Goal: Task Accomplishment & Management: Manage account settings

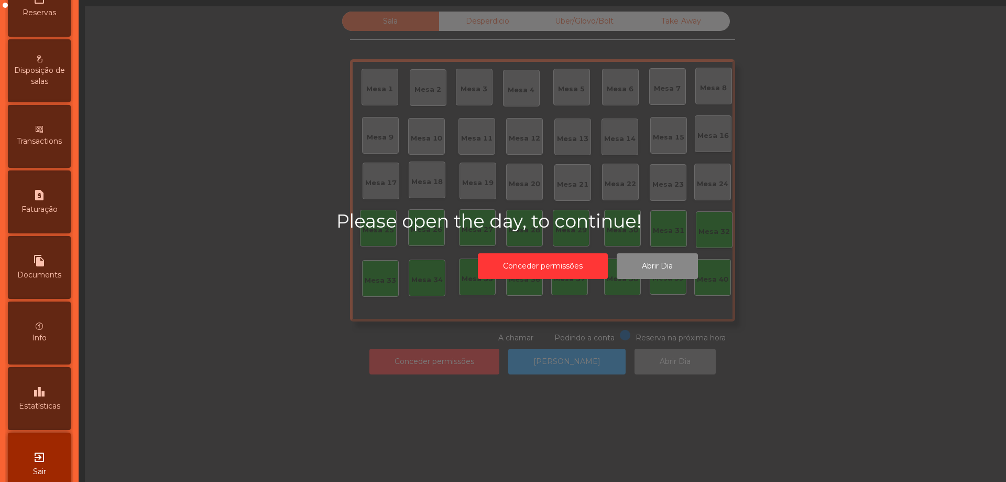
scroll to position [409, 0]
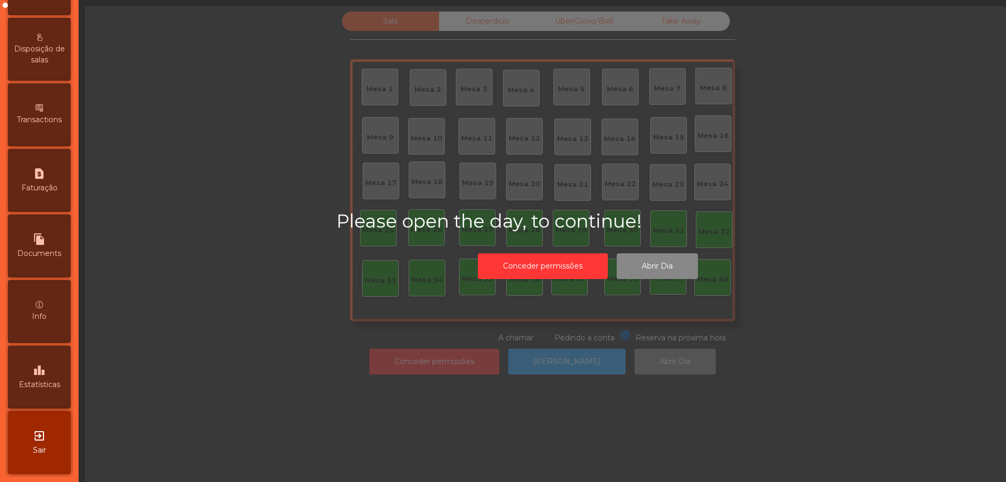
click at [42, 438] on icon "exit_to_app" at bounding box center [39, 435] width 13 height 13
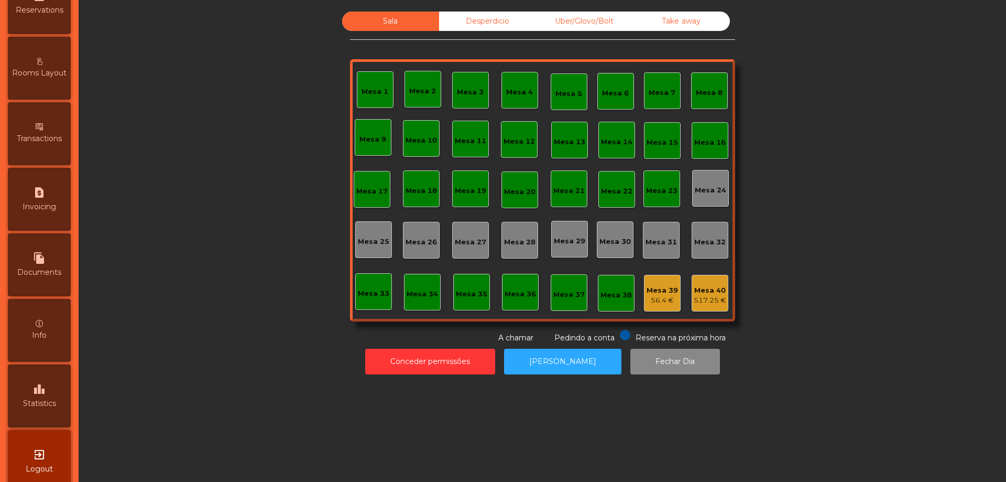
scroll to position [474, 0]
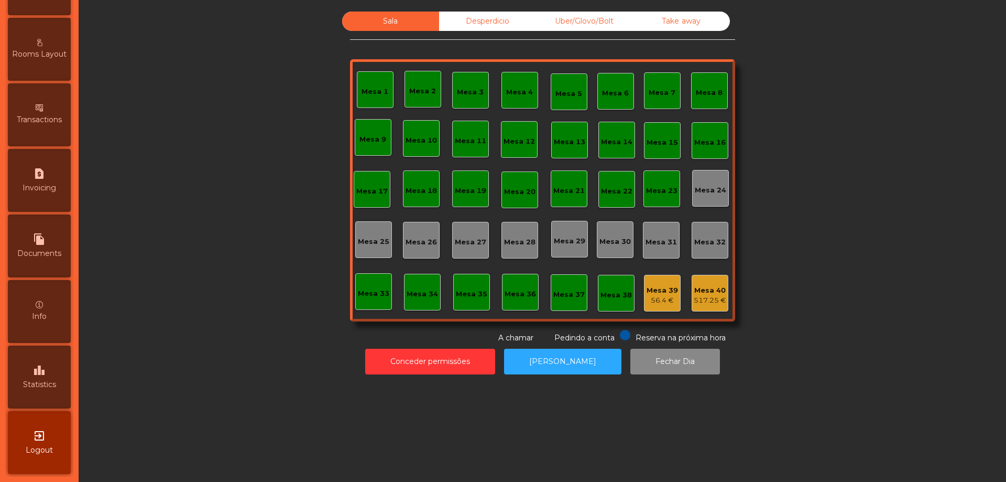
click at [49, 359] on div "leaderboard Statistics" at bounding box center [39, 376] width 63 height 63
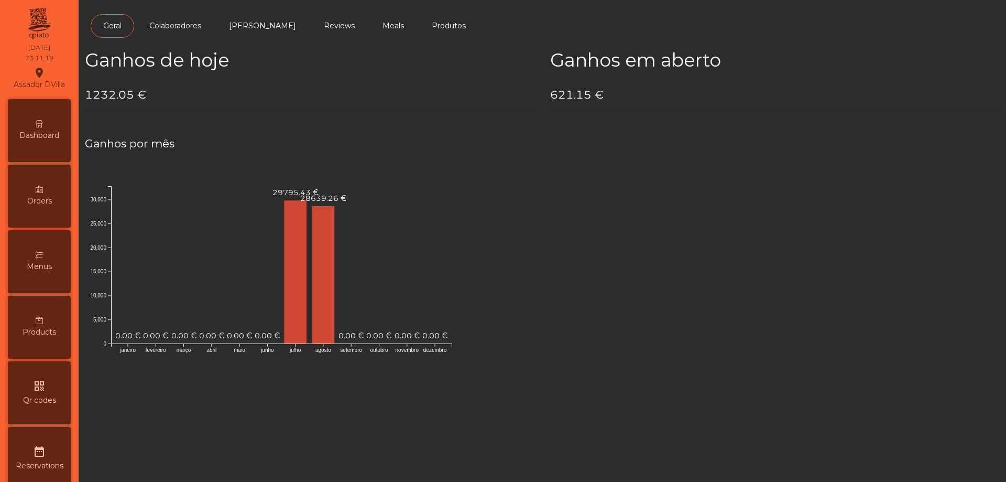
click at [50, 116] on div "Dashboard" at bounding box center [39, 130] width 63 height 63
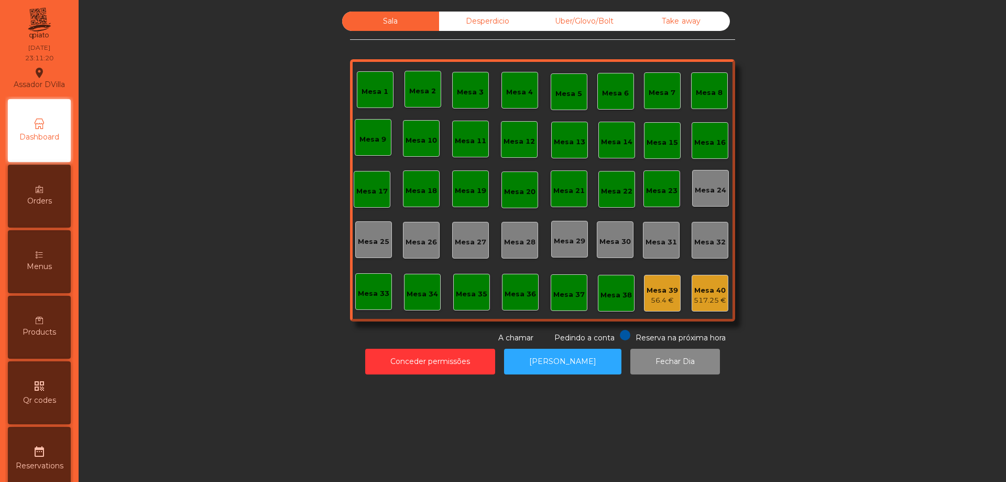
click at [696, 294] on div "Mesa 40" at bounding box center [710, 290] width 33 height 10
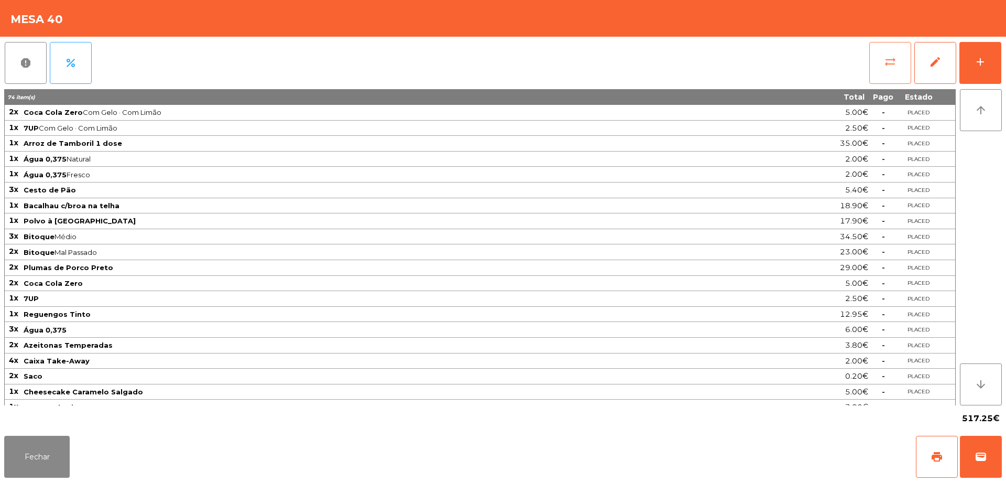
click at [880, 49] on button "sync_alt" at bounding box center [891, 63] width 42 height 42
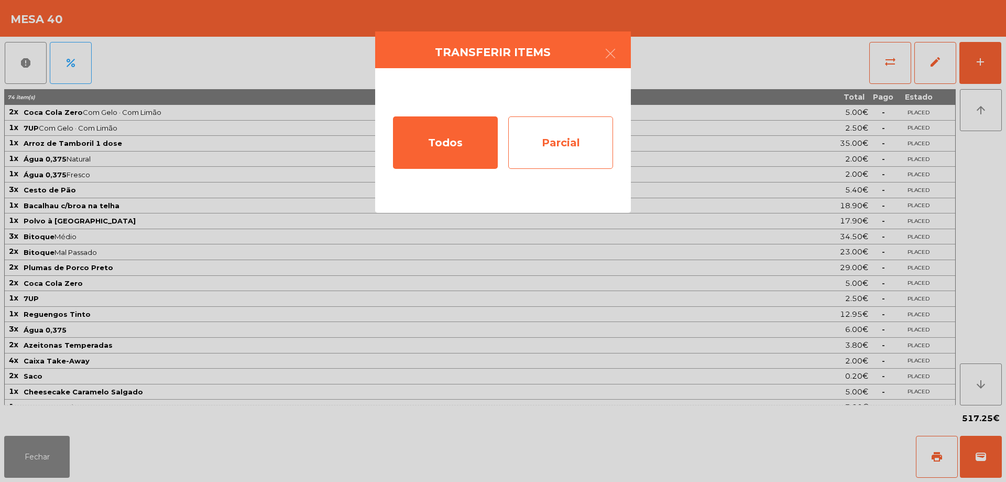
click at [574, 146] on div "Parcial" at bounding box center [560, 142] width 105 height 52
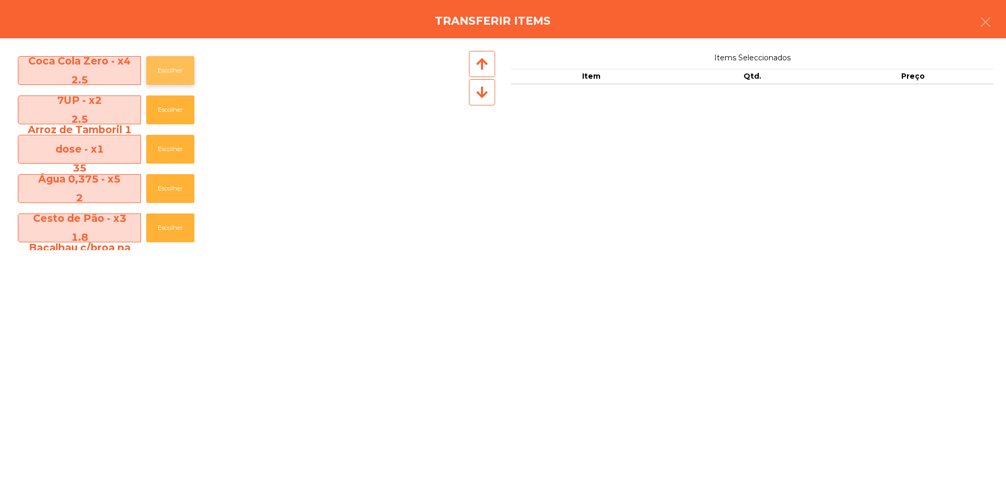
click at [185, 67] on button "Escolher" at bounding box center [170, 70] width 48 height 29
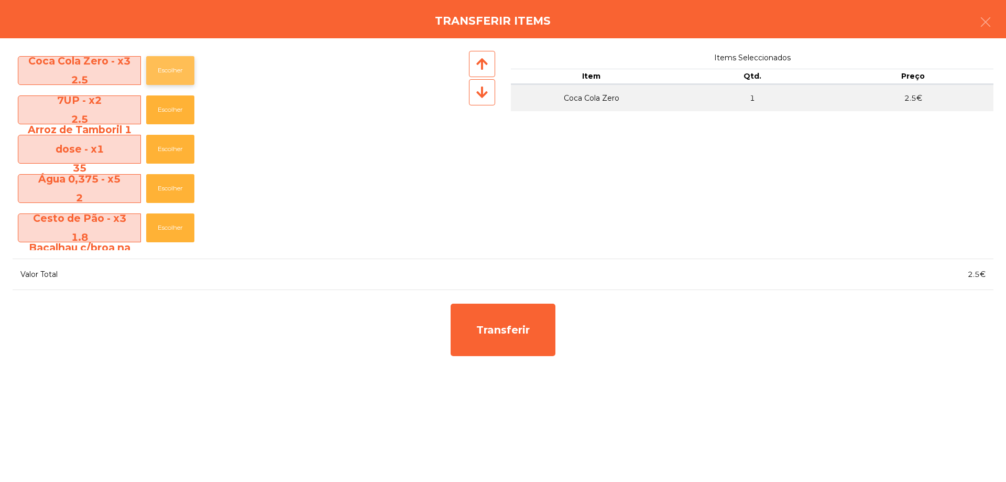
click at [187, 68] on button "Escolher" at bounding box center [170, 70] width 48 height 29
drag, startPoint x: 187, startPoint y: 70, endPoint x: 181, endPoint y: 90, distance: 21.4
click at [186, 77] on button "Escolher" at bounding box center [170, 70] width 48 height 29
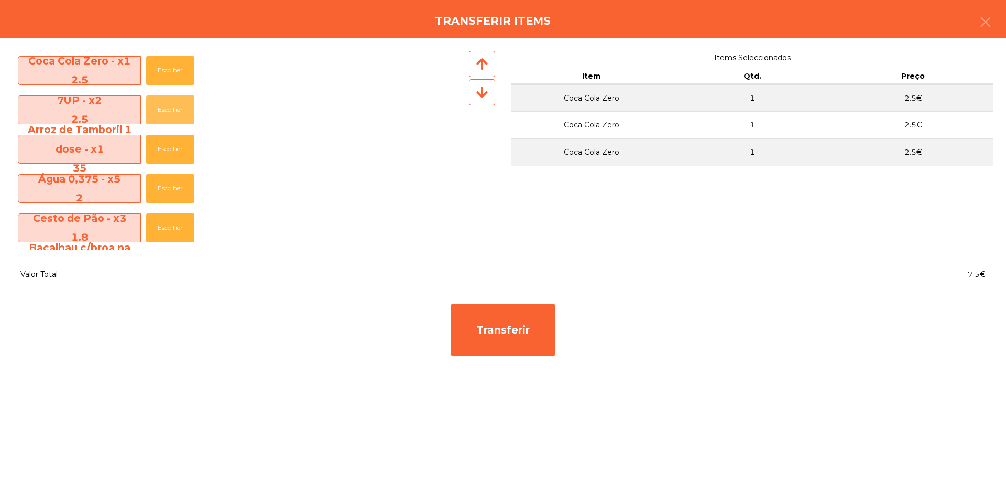
click at [171, 124] on button "Escolher" at bounding box center [170, 109] width 48 height 29
drag, startPoint x: 171, startPoint y: 125, endPoint x: 169, endPoint y: 131, distance: 5.5
click at [171, 126] on div "7UP - x1 2.5 Escolher" at bounding box center [240, 109] width 454 height 39
click at [167, 142] on button "Escolher" at bounding box center [170, 149] width 48 height 29
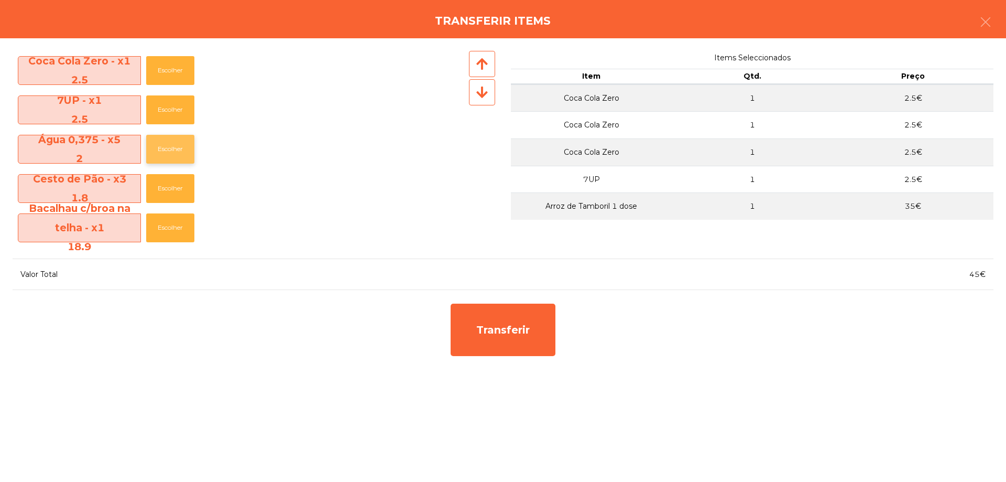
click at [167, 142] on button "Escolher" at bounding box center [170, 149] width 48 height 29
click at [168, 139] on button "Escolher" at bounding box center [170, 149] width 48 height 29
click at [171, 131] on div "Água 0,375 - x4 2 Escolher" at bounding box center [240, 148] width 454 height 39
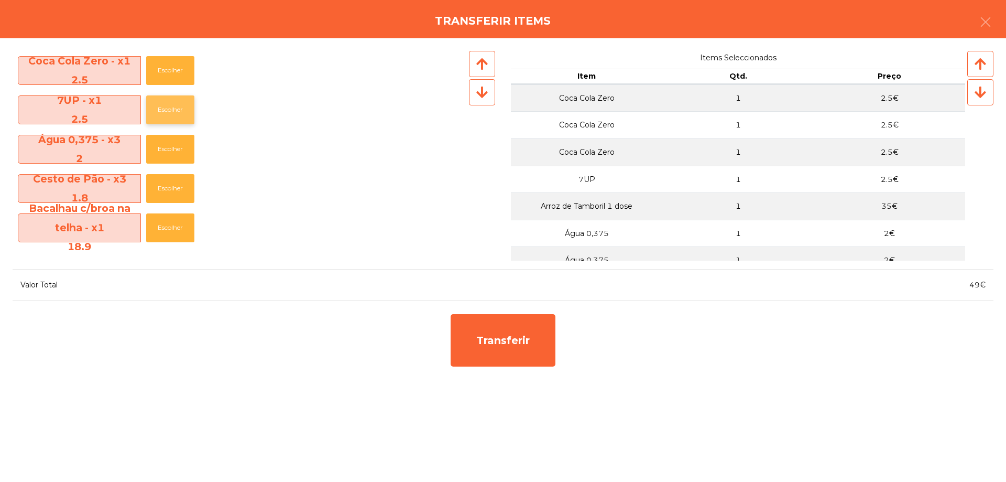
click at [173, 122] on button "Escolher" at bounding box center [170, 109] width 48 height 29
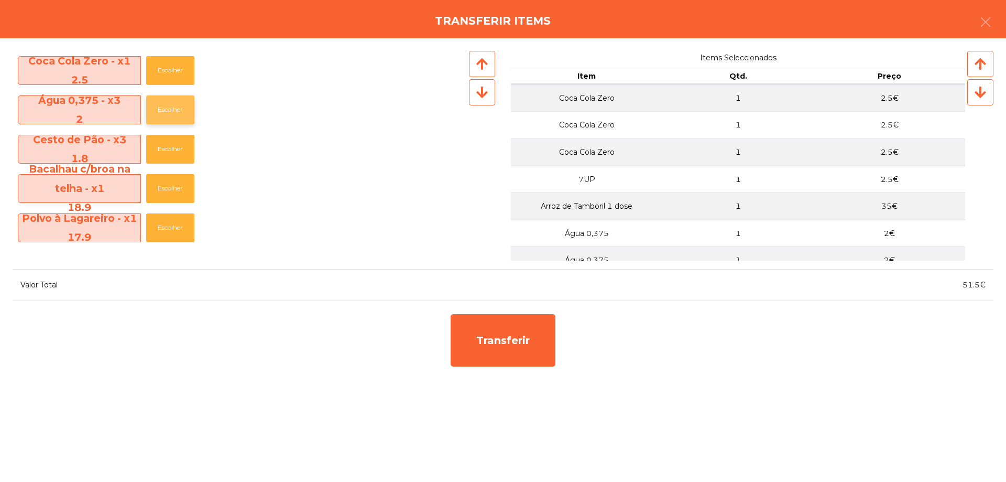
click at [175, 121] on button "Escolher" at bounding box center [170, 109] width 48 height 29
drag, startPoint x: 174, startPoint y: 127, endPoint x: 166, endPoint y: 154, distance: 28.4
click at [172, 132] on div "Coca Cola Zero - x1 2.5 Escolher Água 0,375 - x2 2 Escolher Cesto de Pão - x3 1…" at bounding box center [240, 150] width 454 height 199
click at [165, 160] on button "Escolher" at bounding box center [170, 149] width 48 height 29
click at [163, 176] on div "Bacalhau c/broa na telha - x1 18.9 Escolher" at bounding box center [240, 188] width 454 height 39
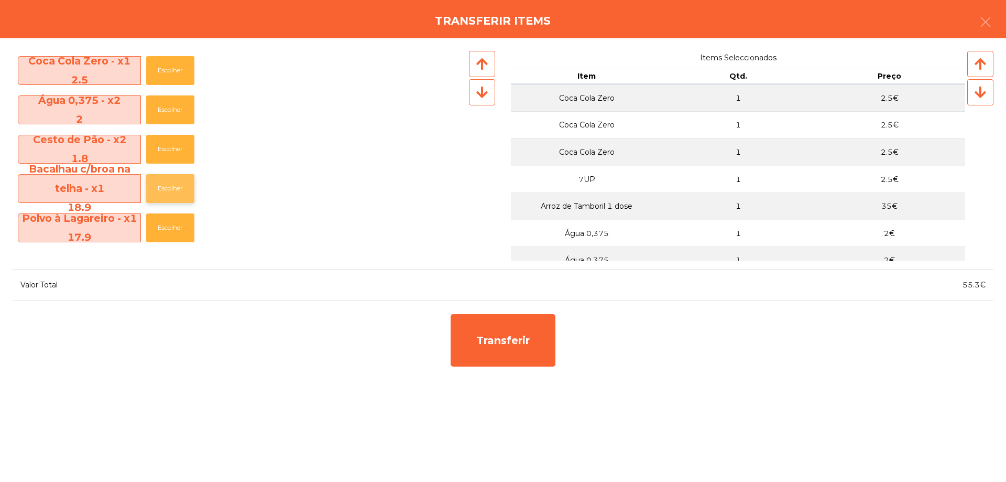
click at [156, 192] on button "Escolher" at bounding box center [170, 188] width 48 height 29
click at [157, 213] on button "Escolher" at bounding box center [170, 227] width 48 height 29
drag, startPoint x: 160, startPoint y: 185, endPoint x: 165, endPoint y: 189, distance: 5.9
click at [162, 183] on button "Escolher" at bounding box center [170, 188] width 48 height 29
drag, startPoint x: 165, startPoint y: 189, endPoint x: 166, endPoint y: 194, distance: 5.9
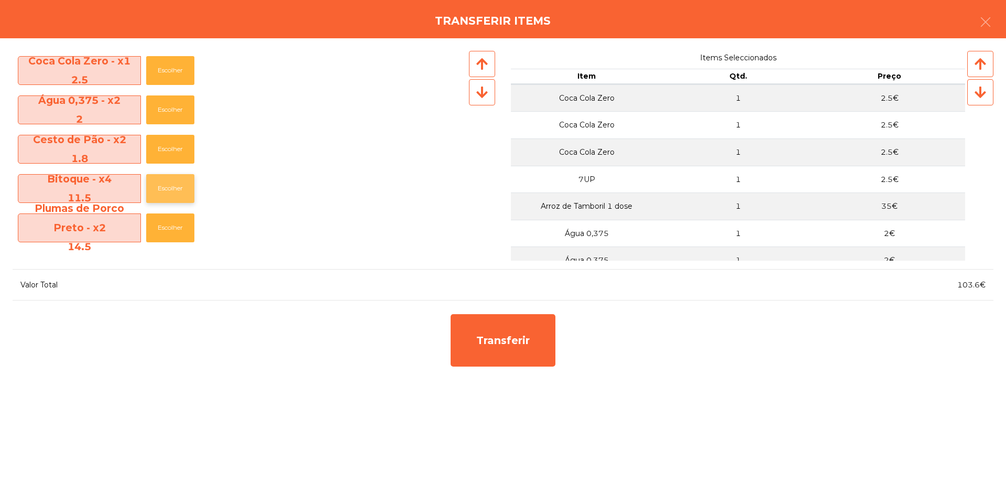
click at [164, 193] on button "Escolher" at bounding box center [170, 188] width 48 height 29
click at [166, 196] on button "Escolher" at bounding box center [170, 188] width 48 height 29
click at [166, 199] on button "Escolher" at bounding box center [170, 188] width 48 height 29
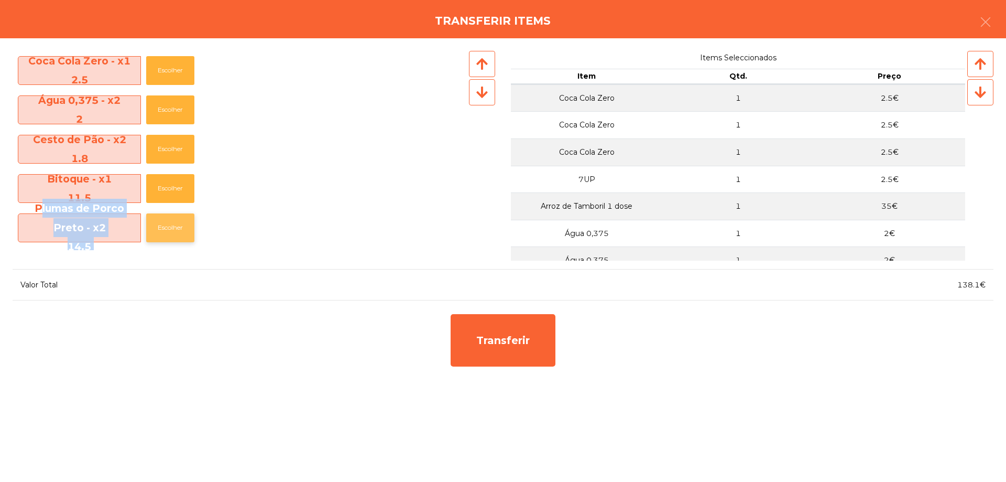
drag, startPoint x: 166, startPoint y: 205, endPoint x: 167, endPoint y: 216, distance: 11.1
click at [167, 213] on div "Coca Cola Zero - x1 2.5 Escolher Água 0,375 - x2 2 Escolher Cesto de Pão - x2 1…" at bounding box center [240, 150] width 454 height 199
click at [167, 218] on button "Escolher" at bounding box center [170, 227] width 48 height 29
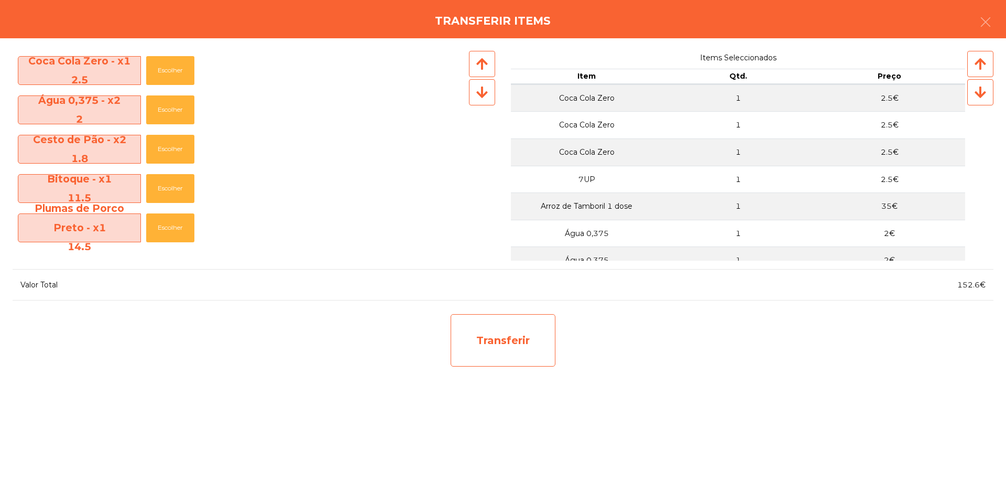
click at [516, 345] on div "Transferir" at bounding box center [503, 340] width 105 height 52
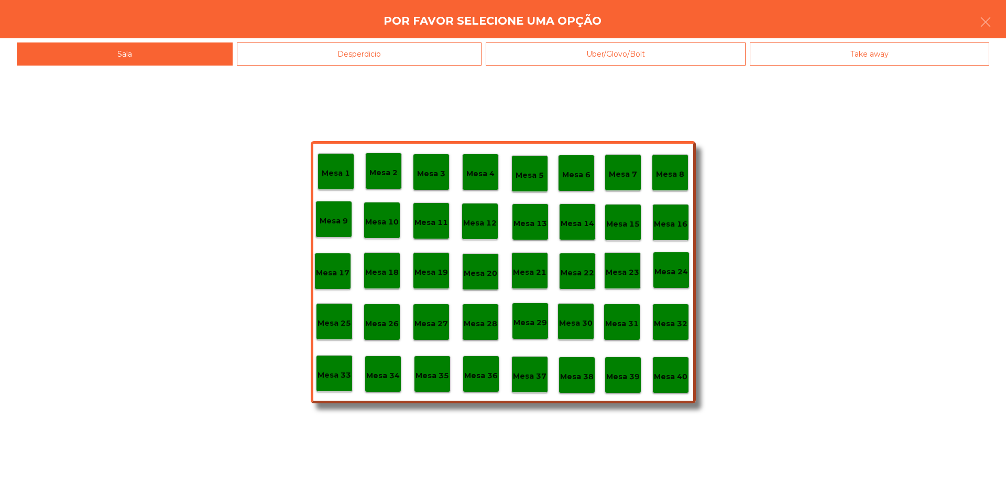
click at [542, 371] on p "Mesa 37" at bounding box center [530, 376] width 34 height 12
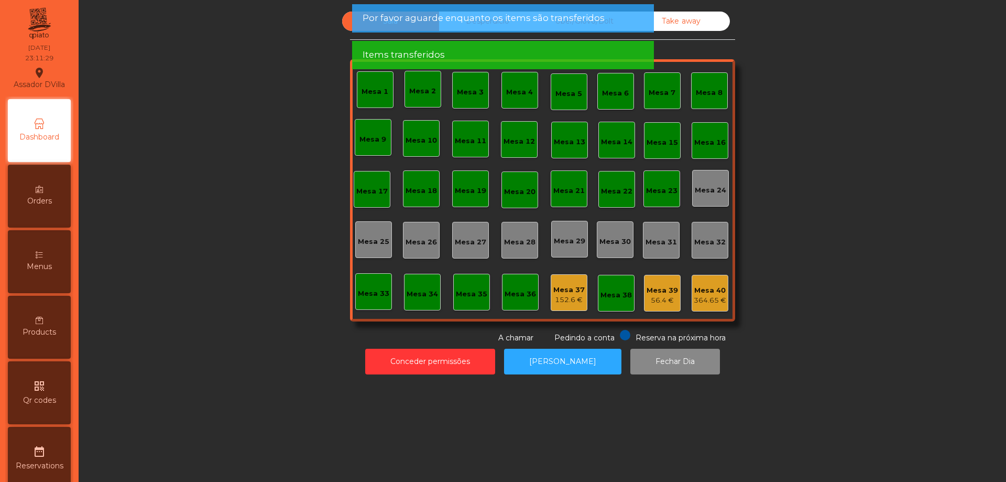
click at [704, 293] on div "Mesa 40" at bounding box center [710, 290] width 33 height 10
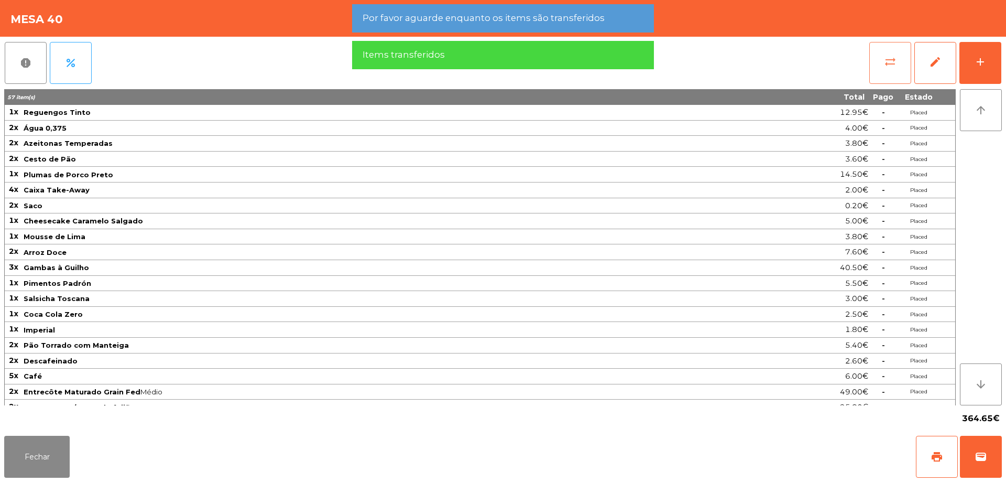
click at [899, 71] on button "sync_alt" at bounding box center [891, 63] width 42 height 42
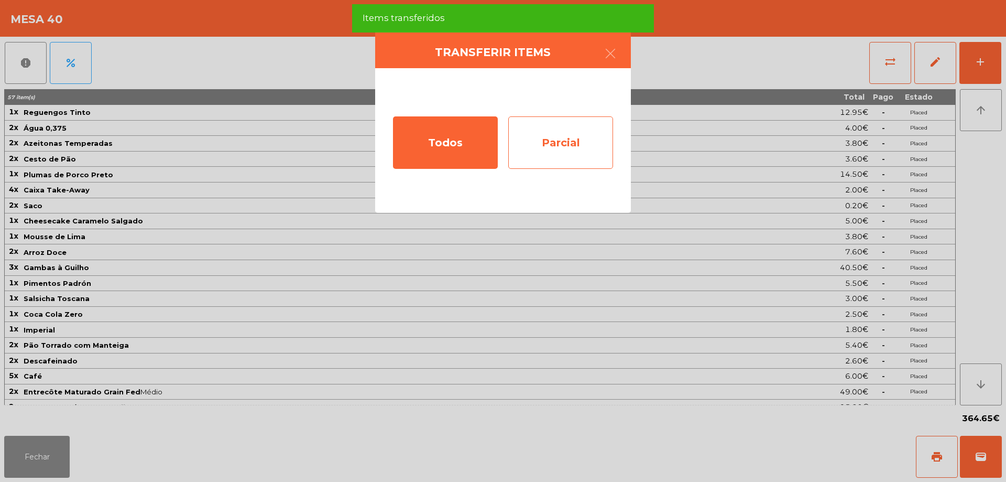
click at [590, 140] on div "Parcial" at bounding box center [560, 142] width 105 height 52
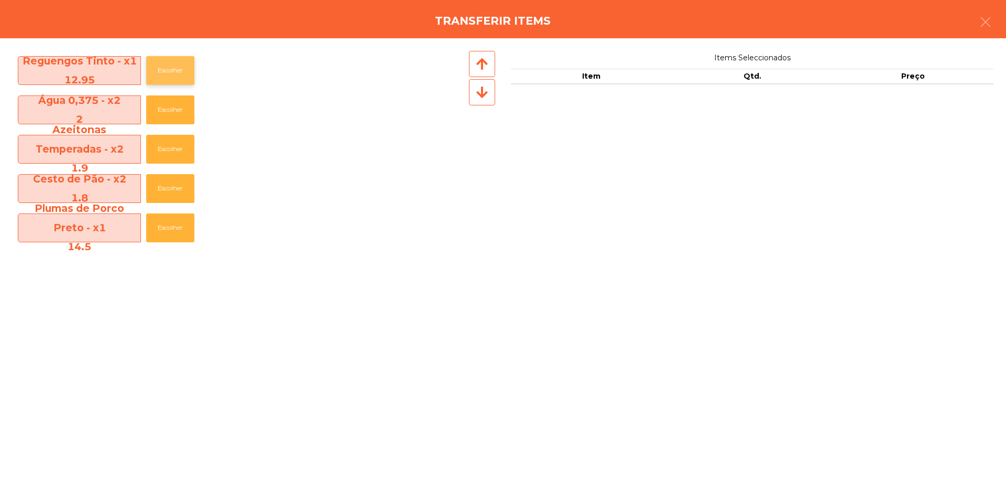
click at [168, 72] on button "Escolher" at bounding box center [170, 70] width 48 height 29
click at [168, 95] on button "Escolher" at bounding box center [170, 109] width 48 height 29
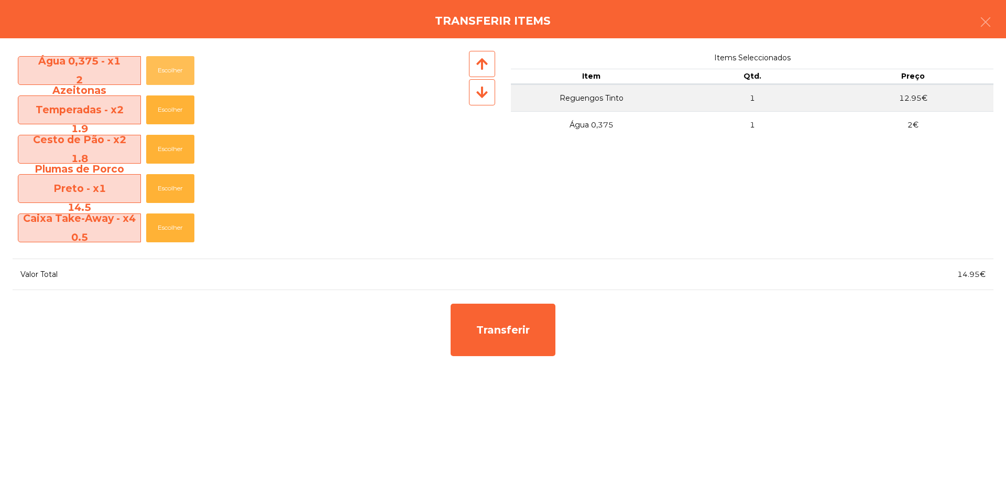
click at [168, 72] on button "Escolher" at bounding box center [170, 70] width 48 height 29
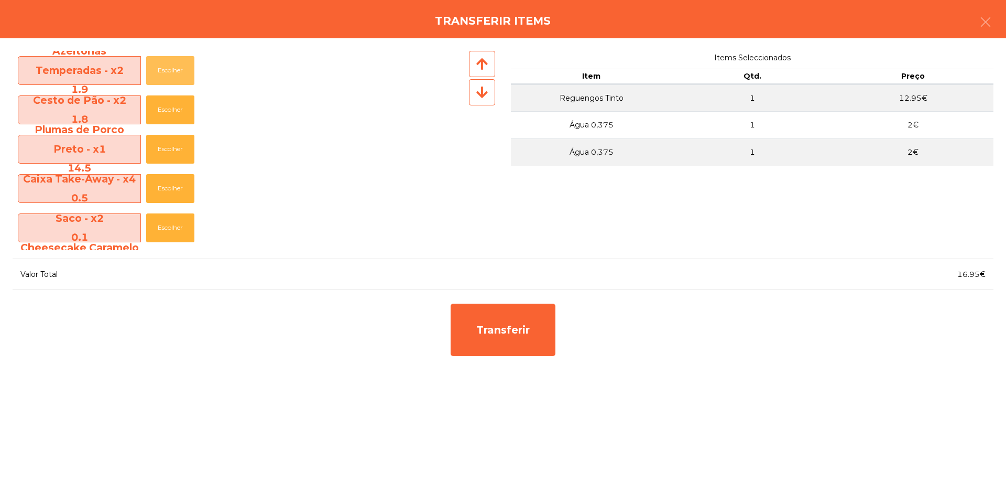
click at [168, 72] on button "Escolher" at bounding box center [170, 70] width 48 height 29
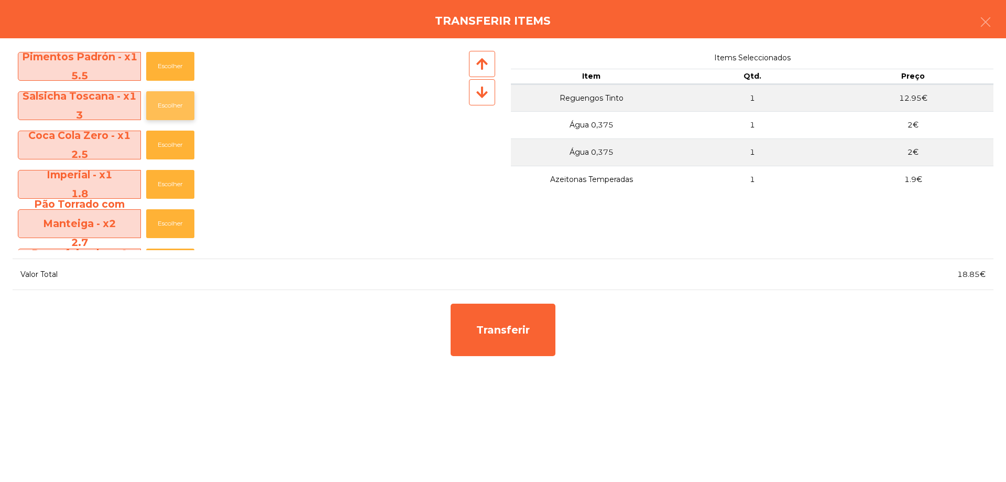
scroll to position [367, 0]
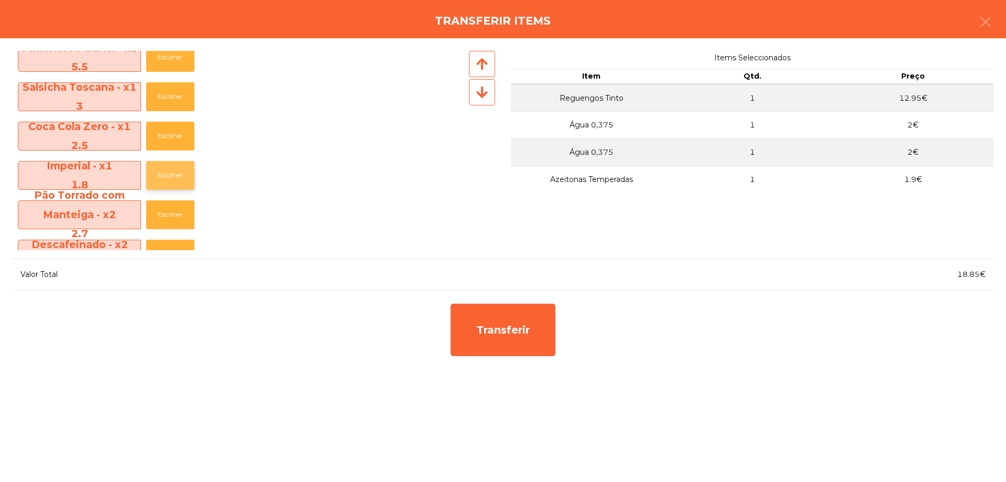
click at [178, 164] on button "Escolher" at bounding box center [170, 175] width 48 height 29
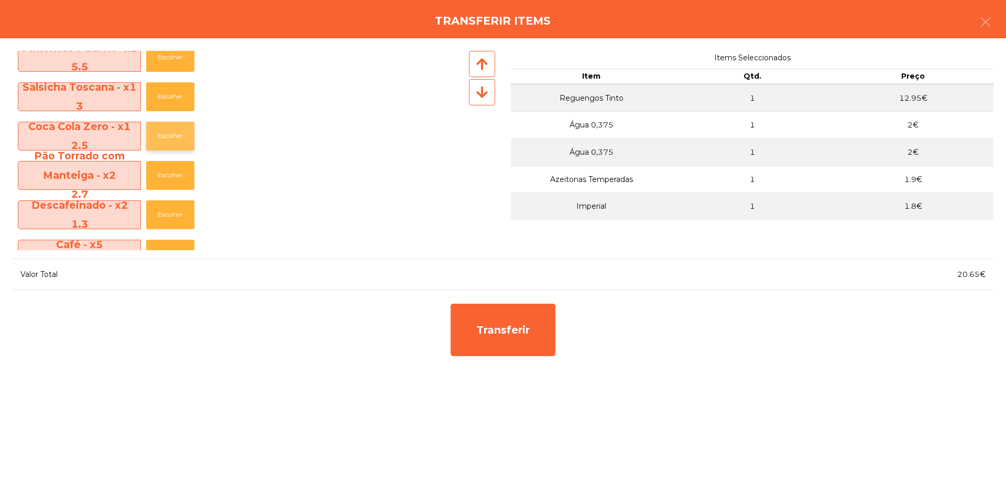
click at [176, 128] on button "Escolher" at bounding box center [170, 136] width 48 height 29
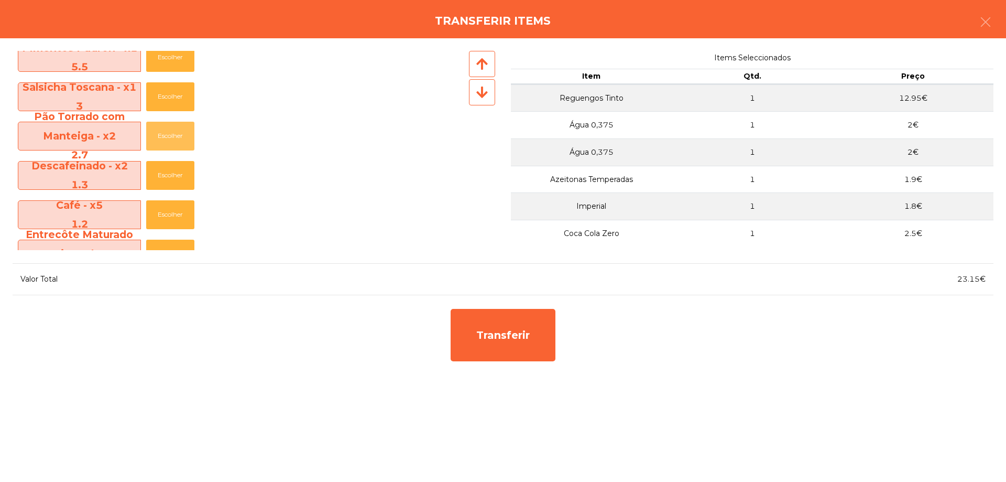
click at [176, 128] on button "Escolher" at bounding box center [170, 136] width 48 height 29
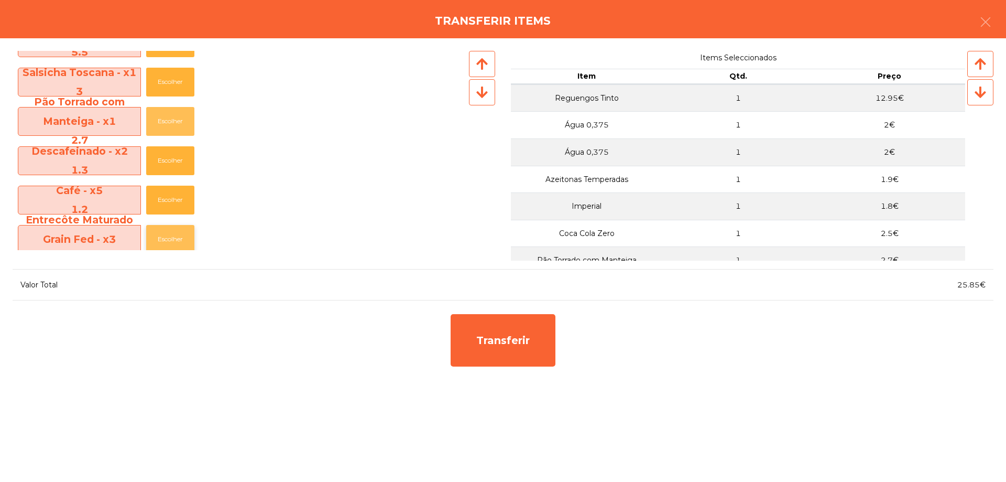
scroll to position [419, 0]
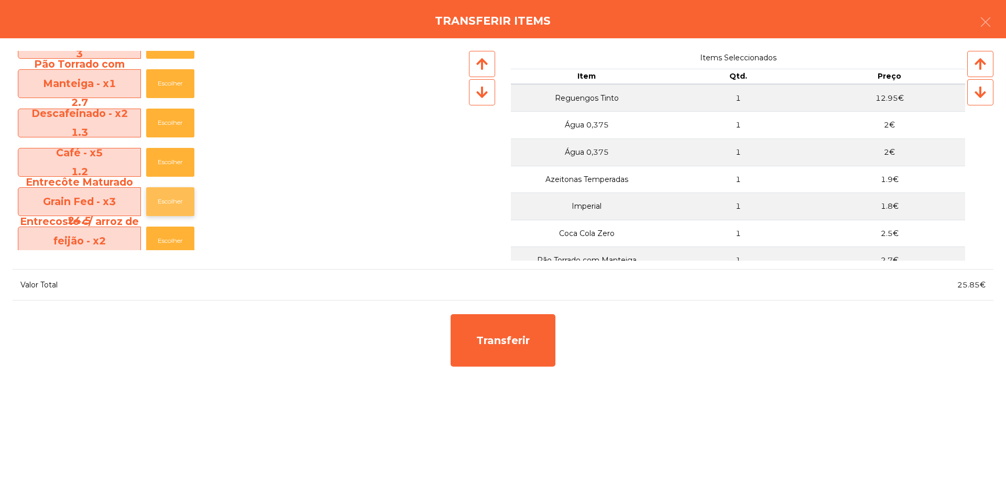
click at [175, 196] on button "Escolher" at bounding box center [170, 201] width 48 height 29
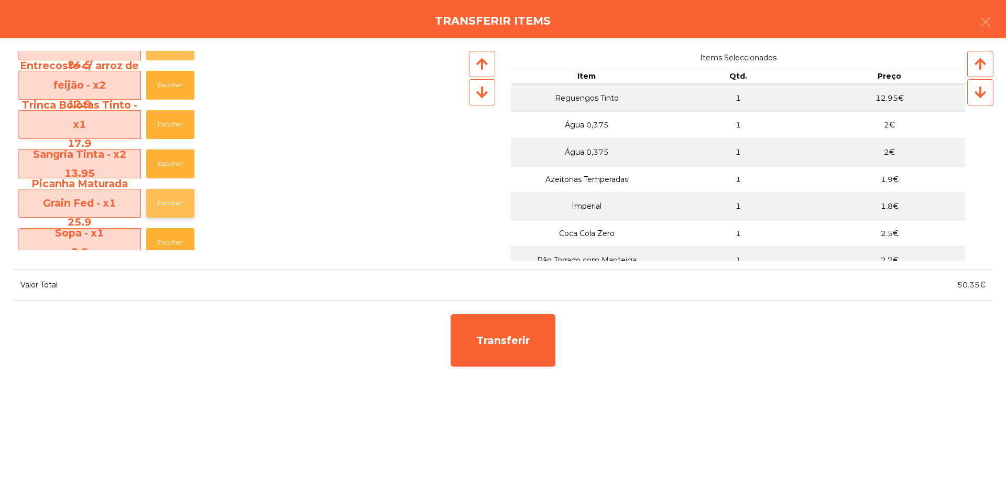
scroll to position [577, 0]
click at [178, 167] on button "Escolher" at bounding box center [170, 162] width 48 height 29
click at [179, 168] on button "Escolher" at bounding box center [170, 162] width 48 height 29
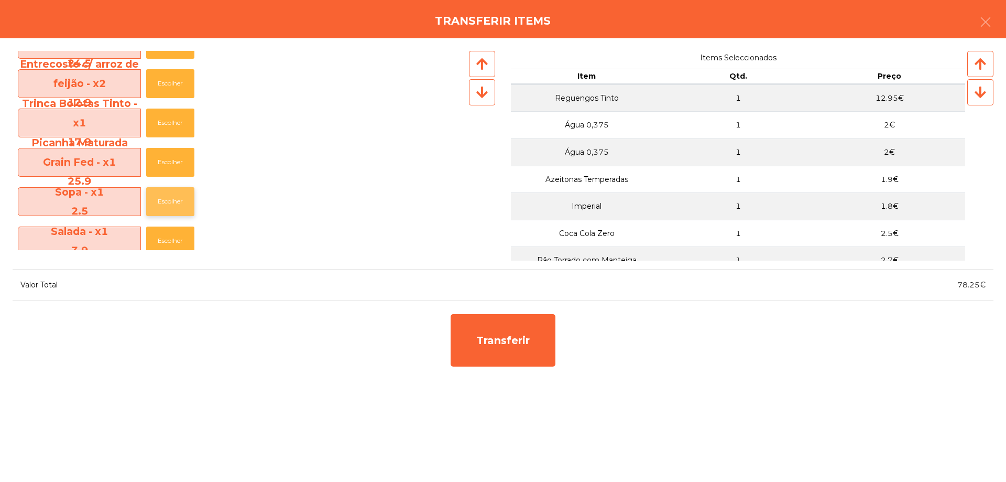
click at [176, 203] on button "Escolher" at bounding box center [170, 201] width 48 height 29
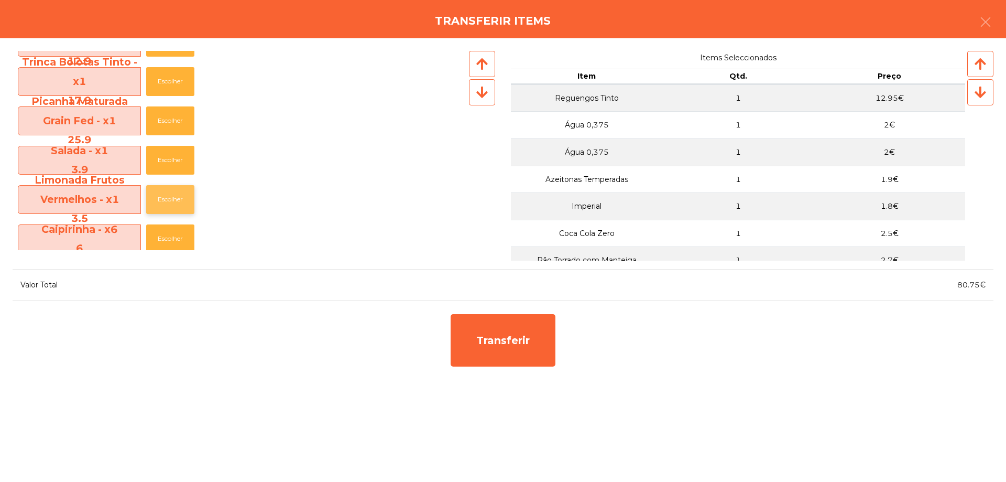
scroll to position [629, 0]
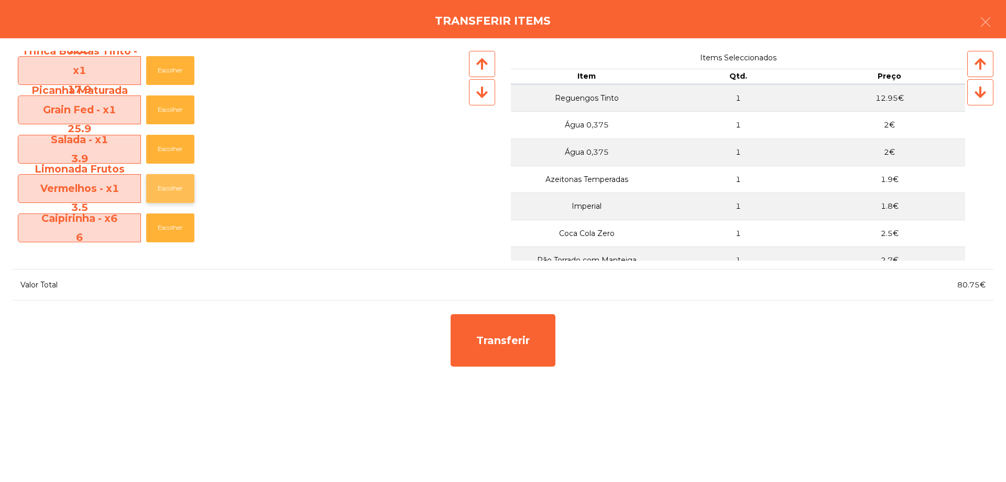
click at [173, 192] on button "Escolher" at bounding box center [170, 188] width 48 height 29
click at [170, 190] on button "Escolher" at bounding box center [170, 188] width 48 height 29
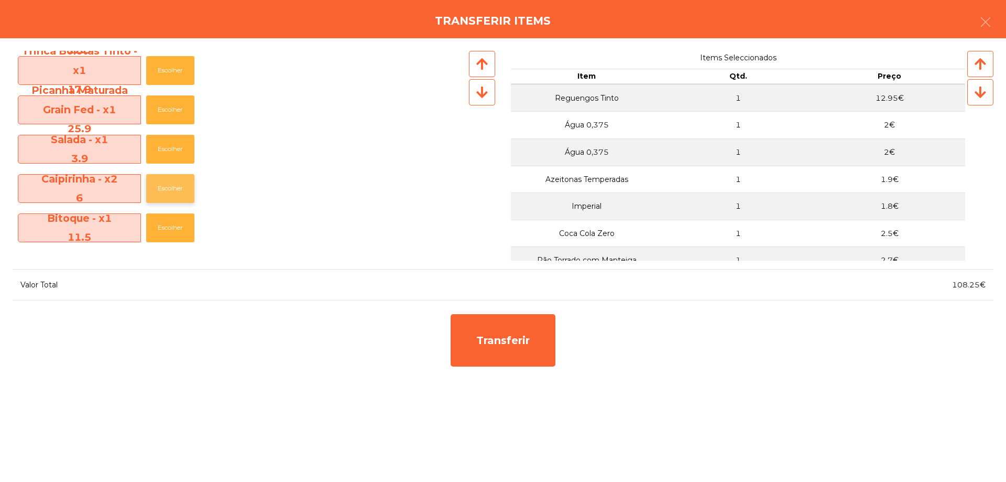
click at [170, 190] on button "Escolher" at bounding box center [170, 188] width 48 height 29
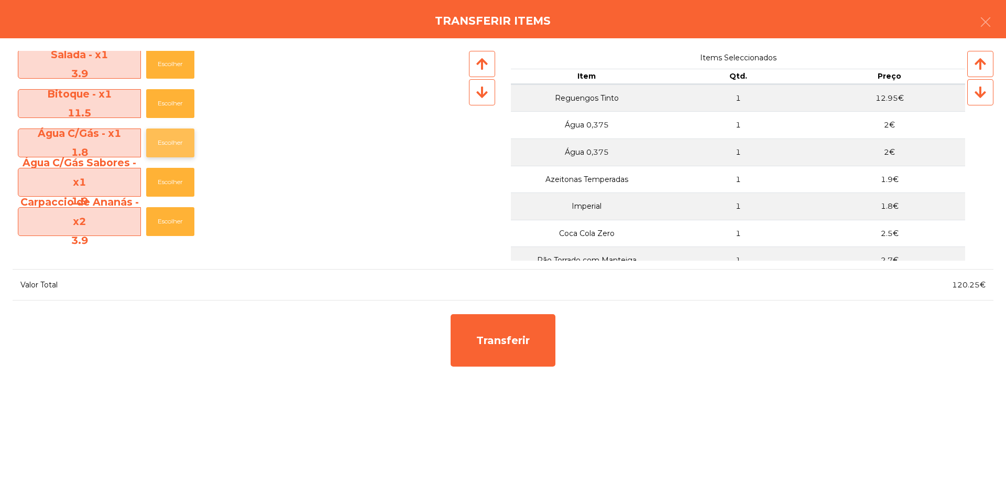
click at [172, 138] on button "Escolher" at bounding box center [170, 142] width 48 height 29
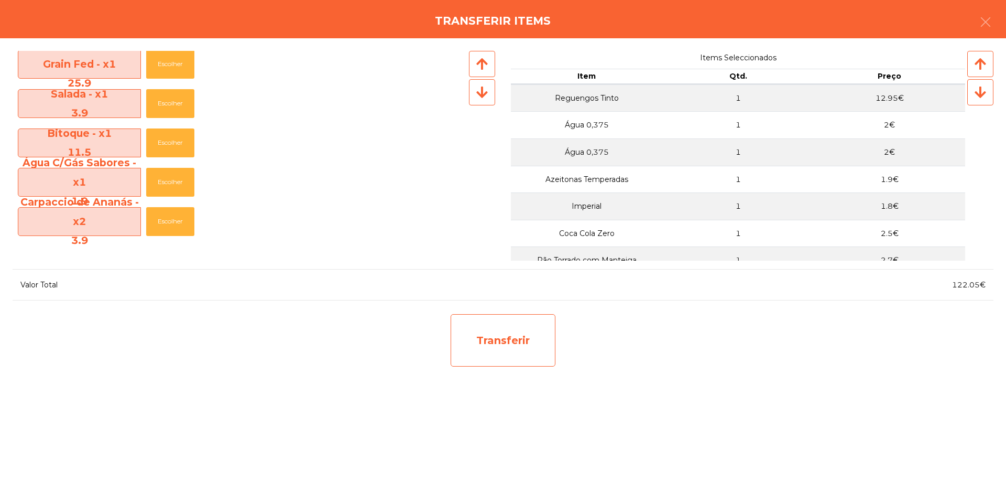
click at [494, 344] on div "Transferir" at bounding box center [503, 340] width 105 height 52
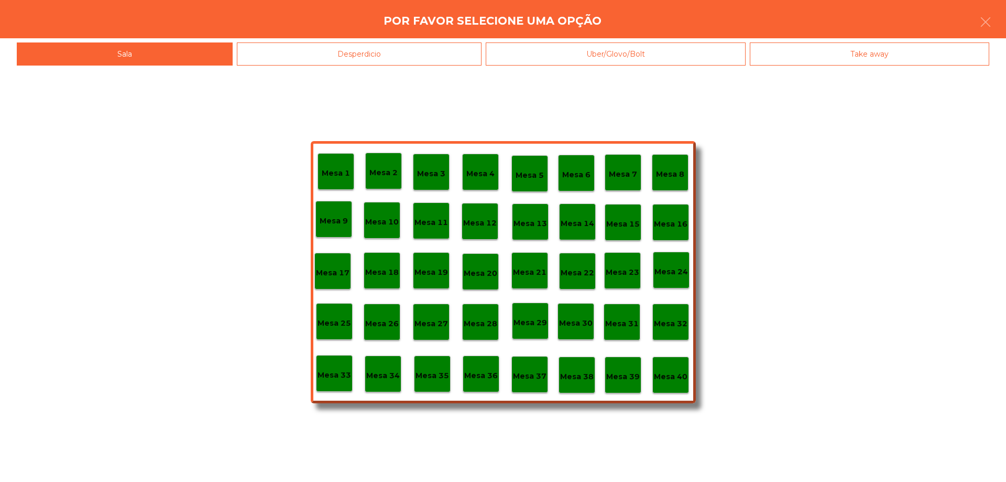
click at [484, 368] on div "Mesa 36" at bounding box center [481, 373] width 34 height 16
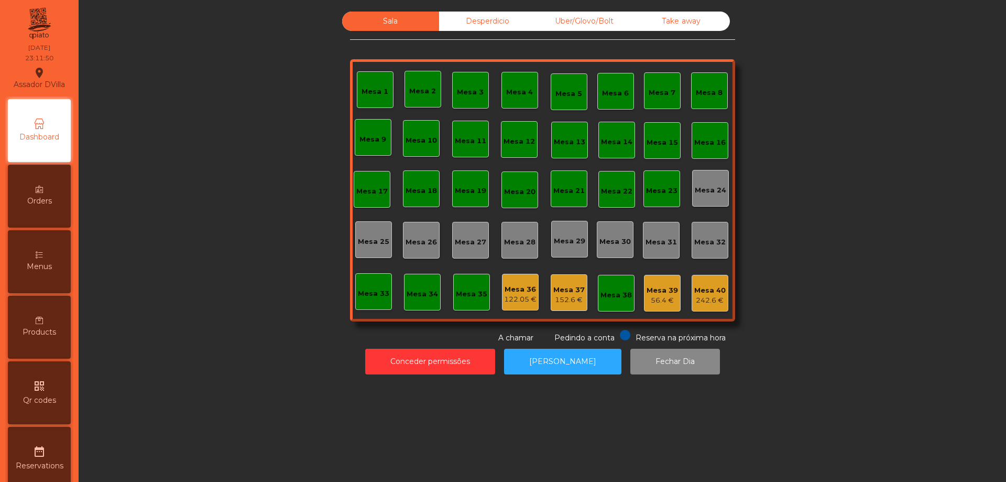
click at [653, 302] on div "56.4 €" at bounding box center [662, 300] width 31 height 10
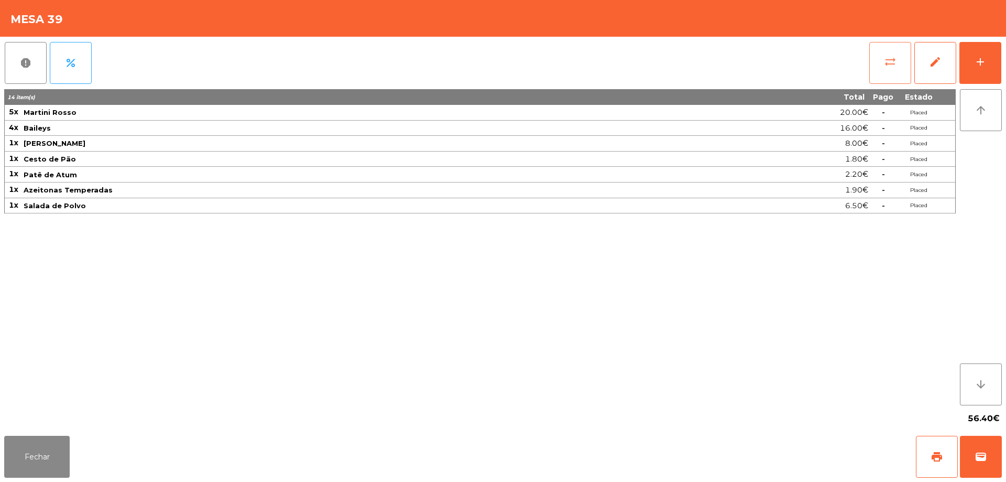
click at [894, 62] on span "sync_alt" at bounding box center [890, 62] width 13 height 13
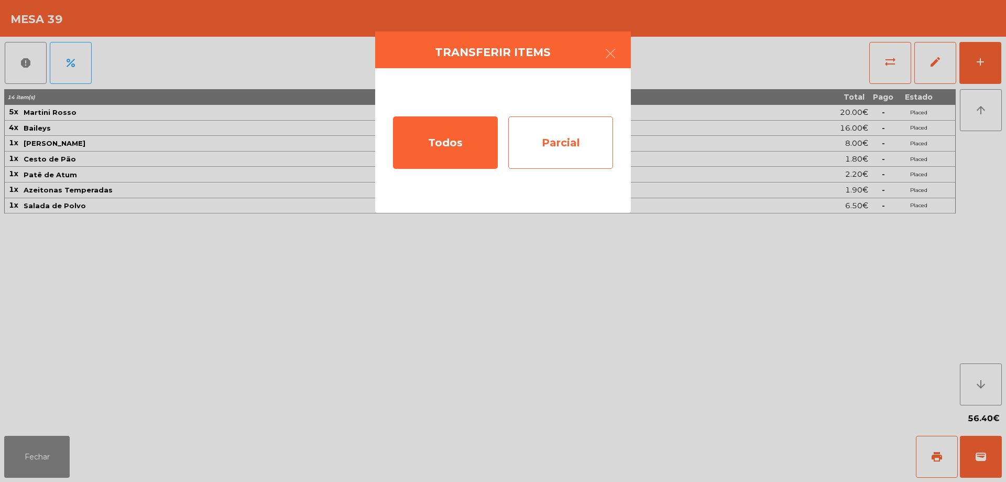
click at [525, 131] on div "Parcial" at bounding box center [560, 142] width 105 height 52
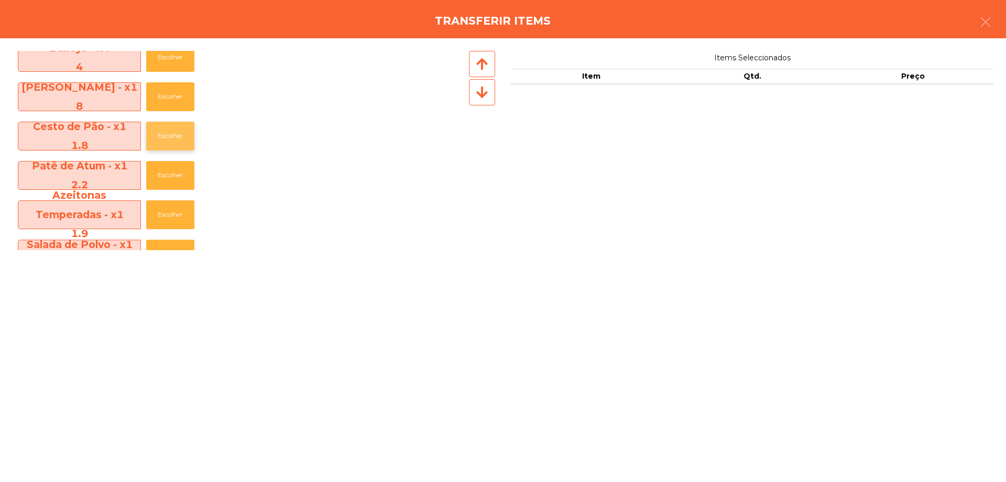
click at [170, 139] on button "Escolher" at bounding box center [170, 136] width 48 height 29
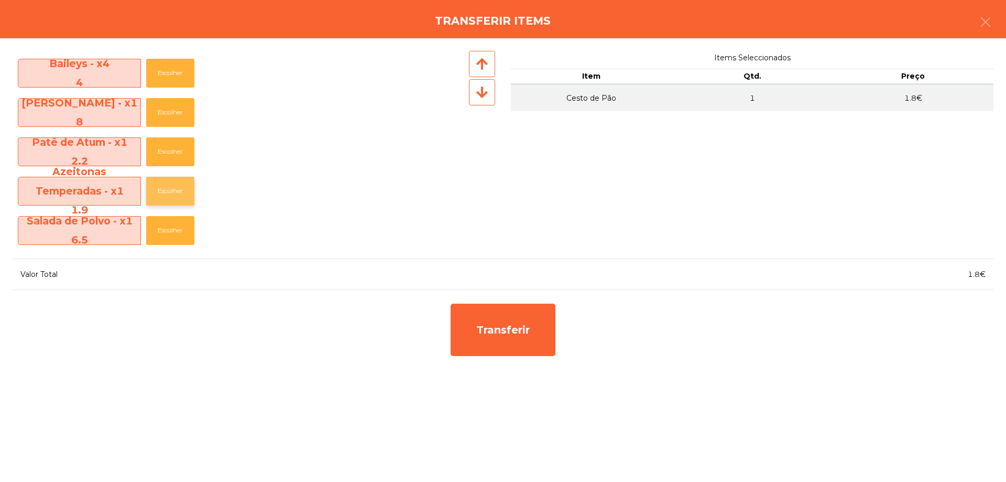
click at [177, 190] on button "Escolher" at bounding box center [170, 191] width 48 height 29
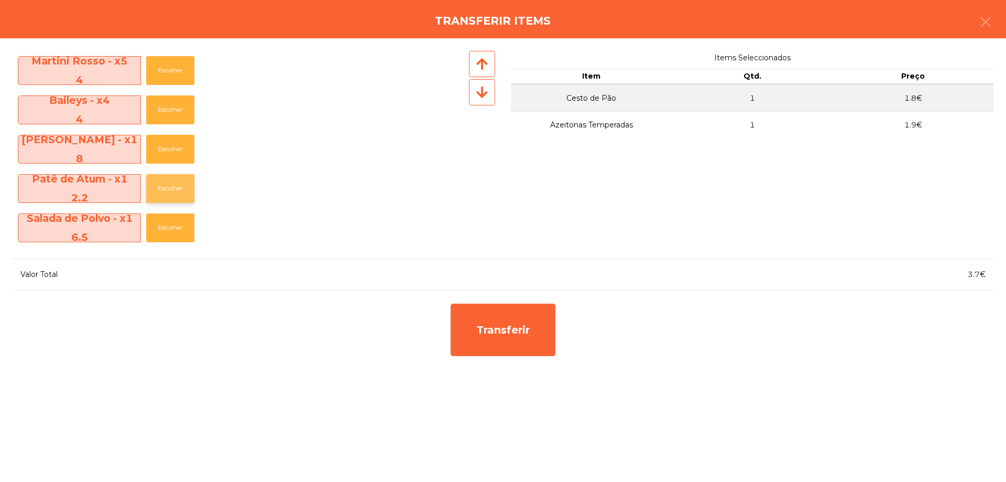
scroll to position [0, 0]
drag, startPoint x: 186, startPoint y: 222, endPoint x: 199, endPoint y: 226, distance: 14.3
click at [187, 222] on button "Escolher" at bounding box center [170, 227] width 48 height 29
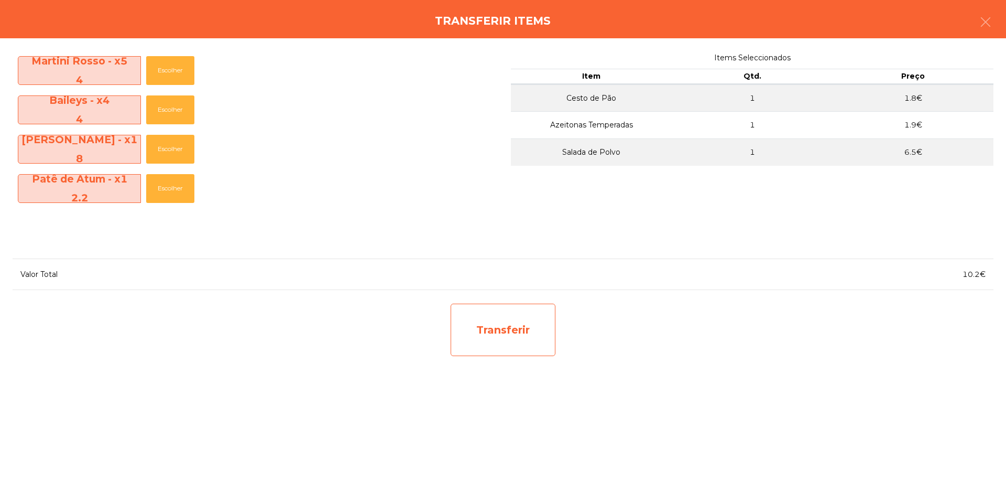
click at [531, 344] on div "Transferir" at bounding box center [503, 330] width 105 height 52
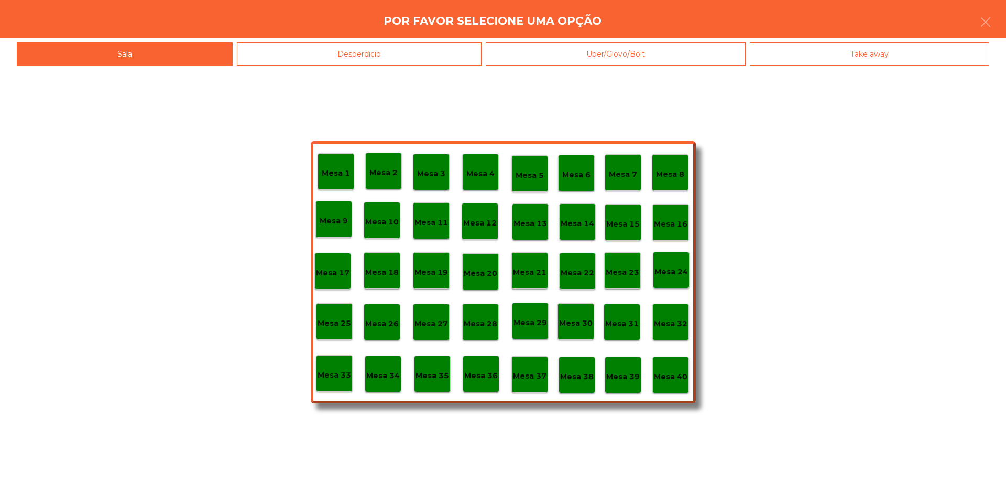
click at [674, 373] on p "Mesa 40" at bounding box center [671, 377] width 34 height 12
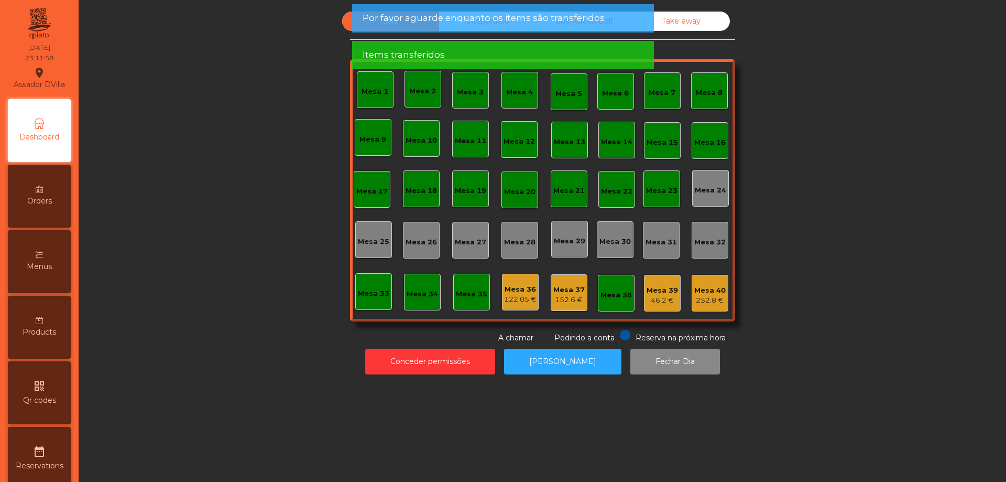
click at [562, 287] on div "Mesa 37" at bounding box center [569, 290] width 31 height 10
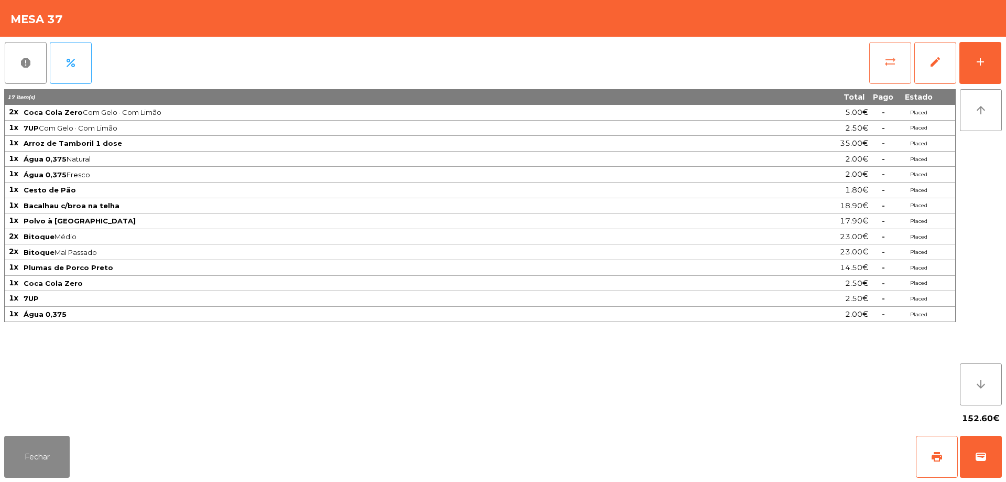
click at [876, 80] on button "sync_alt" at bounding box center [891, 63] width 42 height 42
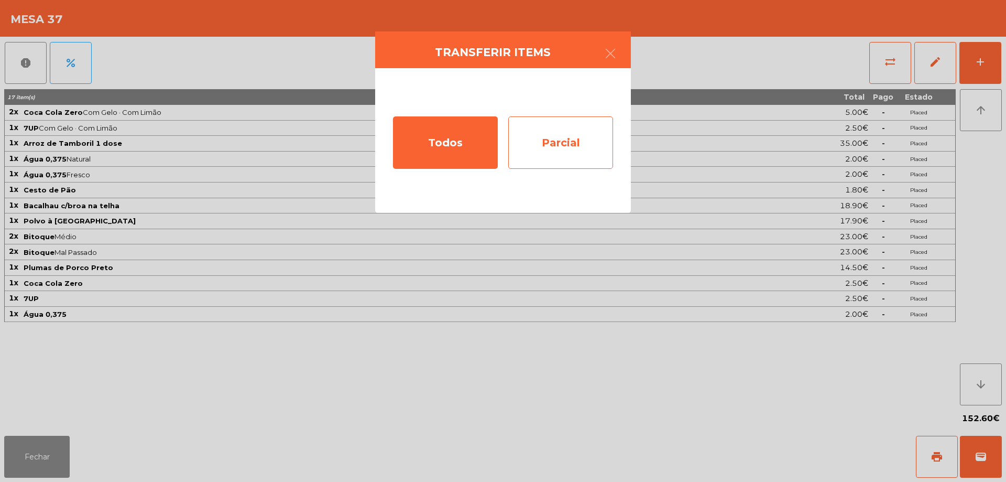
click at [565, 149] on div "Parcial" at bounding box center [560, 142] width 105 height 52
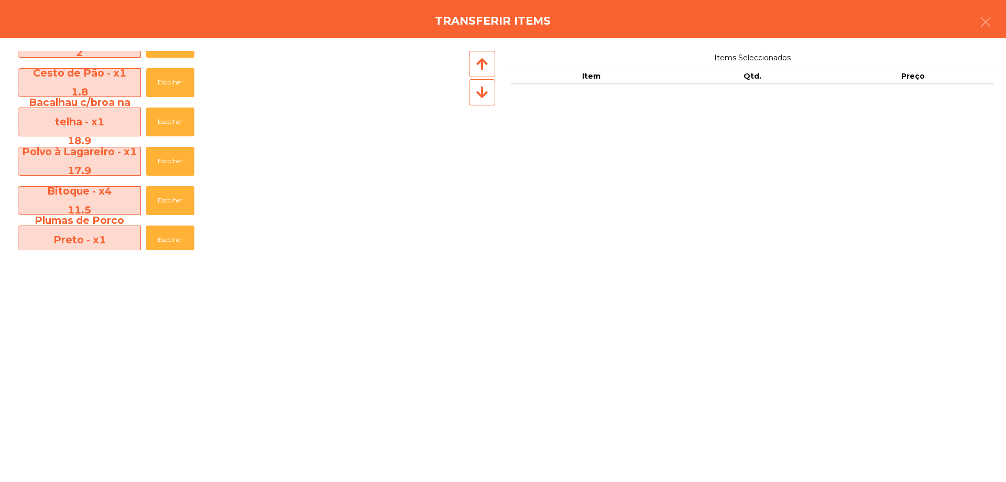
scroll to position [157, 0]
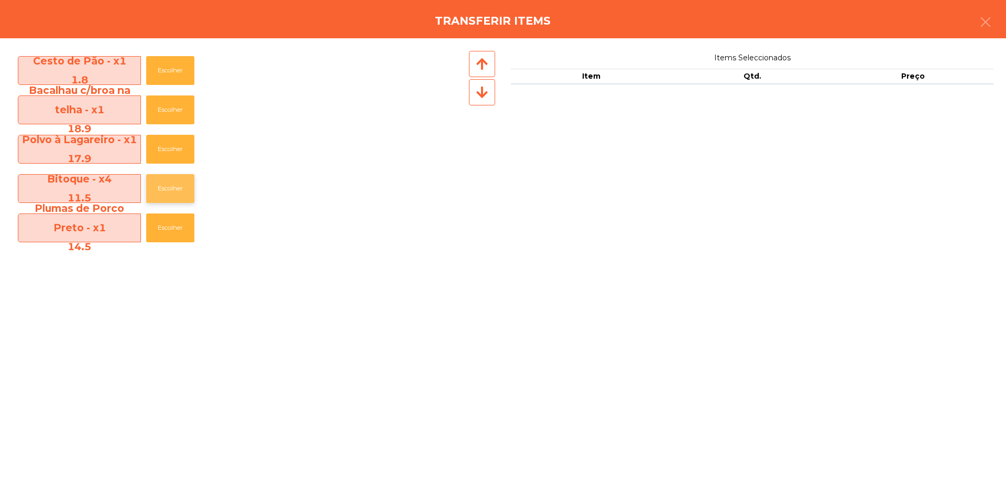
click at [164, 187] on button "Escolher" at bounding box center [170, 188] width 48 height 29
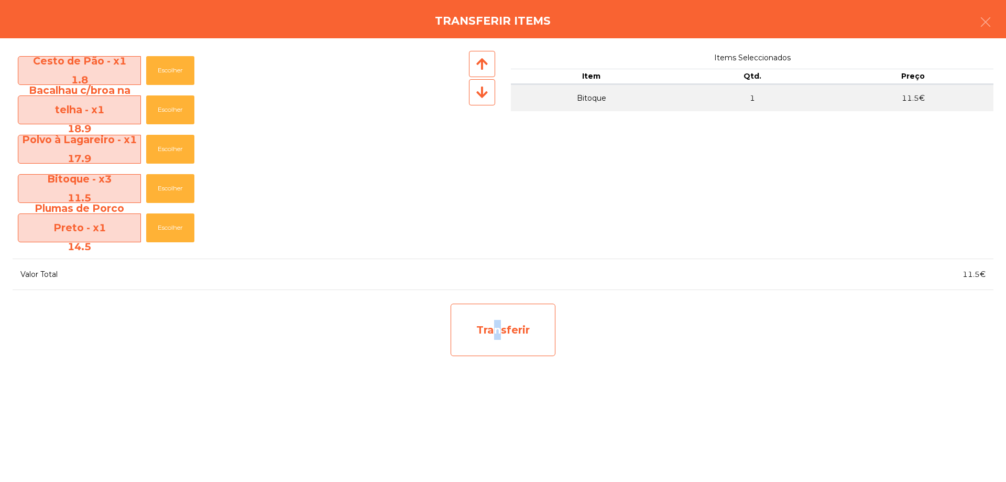
click at [492, 349] on div "Transferir" at bounding box center [503, 330] width 105 height 52
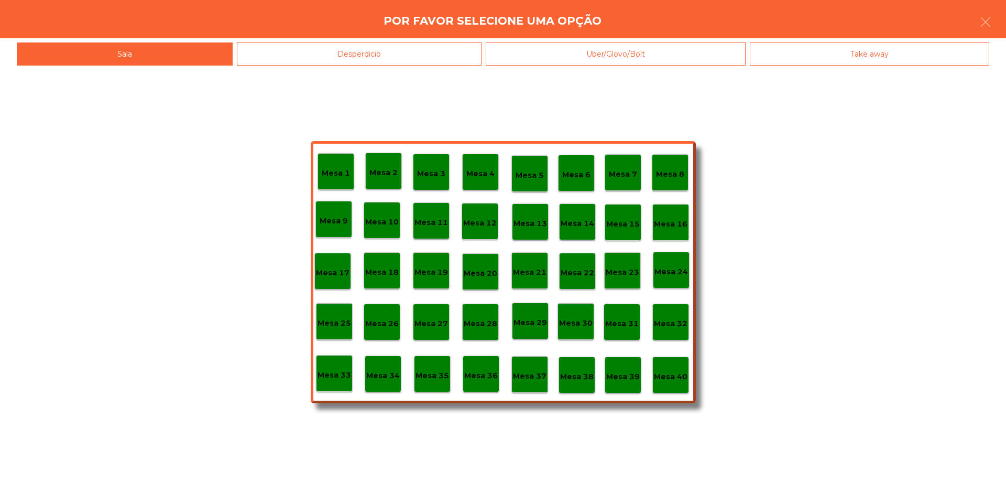
click at [690, 386] on div "Mesa 1 Mesa 2 Mesa 3 Mesa 4 Mesa 5 Mesa 6 Mesa 7 Mesa 8 [GEOGRAPHIC_DATA] 9 [GE…" at bounding box center [503, 272] width 385 height 262
click at [685, 386] on div "Mesa 40" at bounding box center [671, 374] width 37 height 37
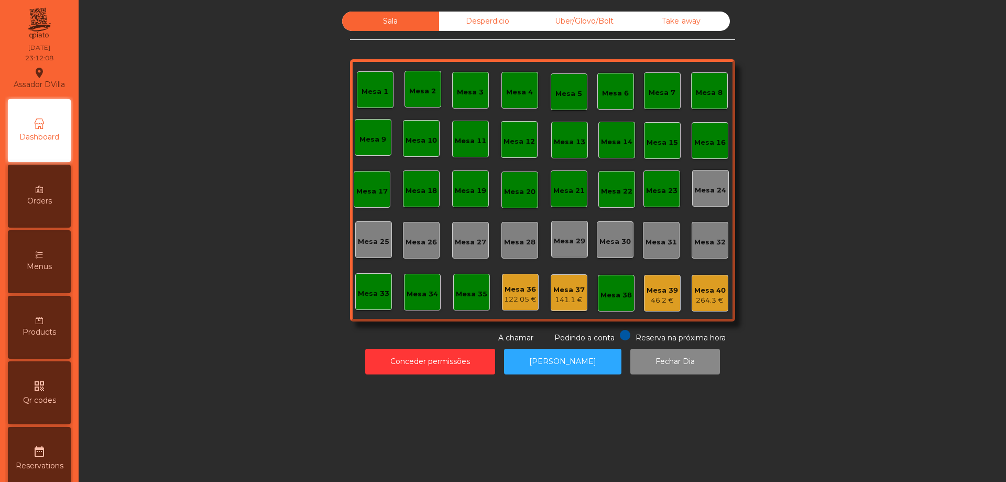
click at [709, 304] on div "264.3 €" at bounding box center [710, 300] width 31 height 10
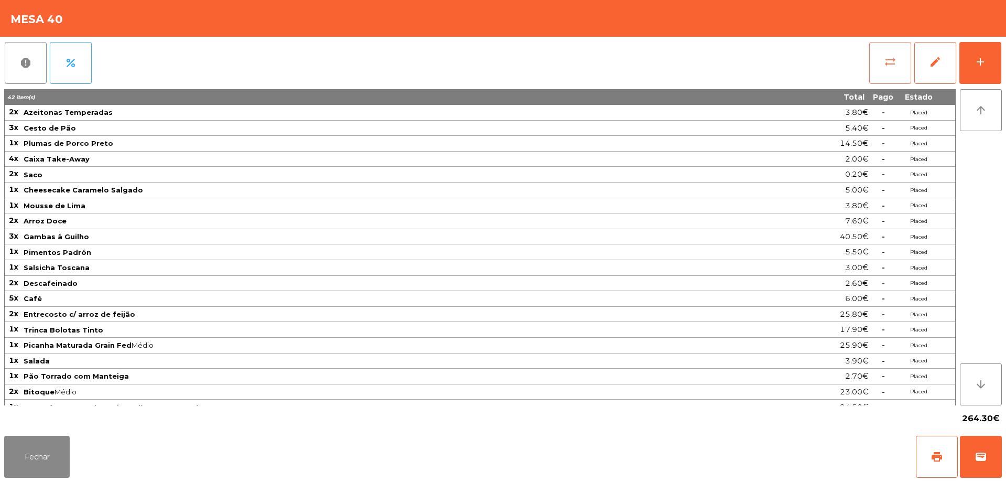
click at [879, 81] on button "sync_alt" at bounding box center [891, 63] width 42 height 42
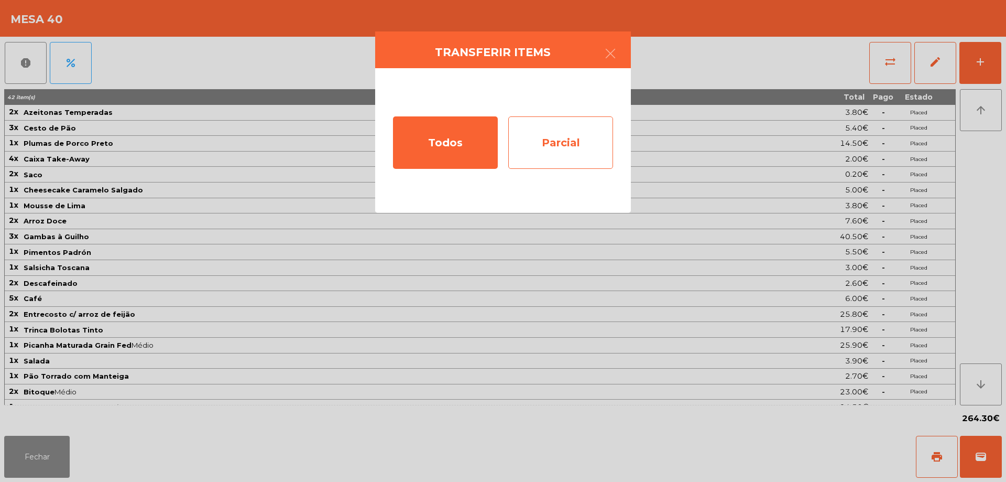
click at [526, 142] on div "Parcial" at bounding box center [560, 142] width 105 height 52
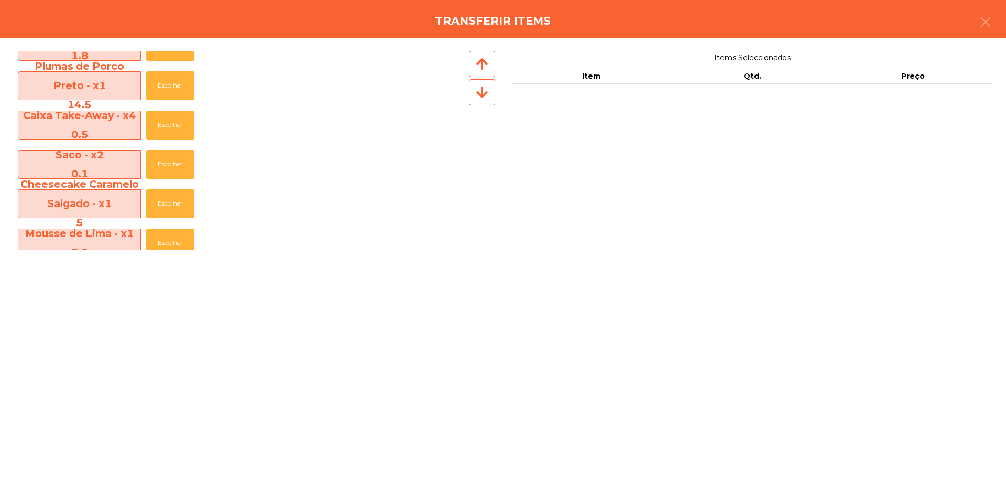
scroll to position [52, 0]
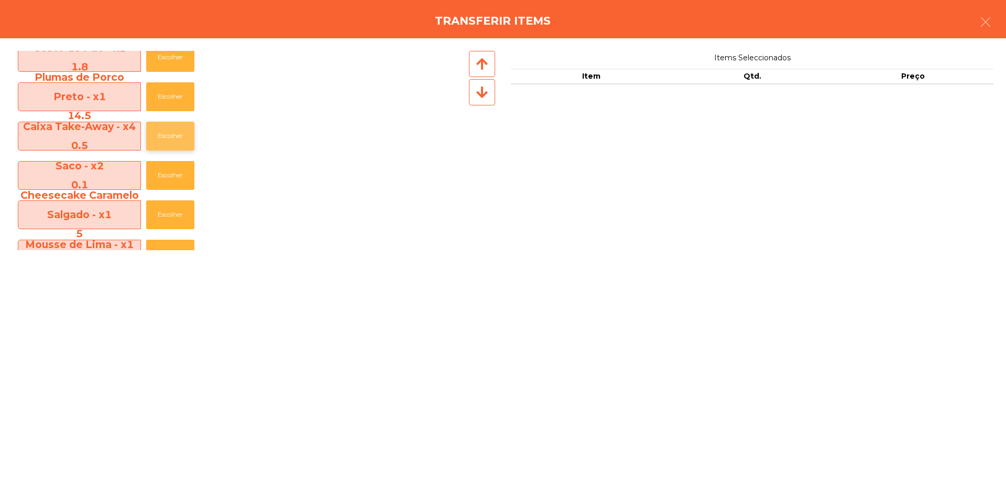
click at [170, 138] on button "Escolher" at bounding box center [170, 136] width 48 height 29
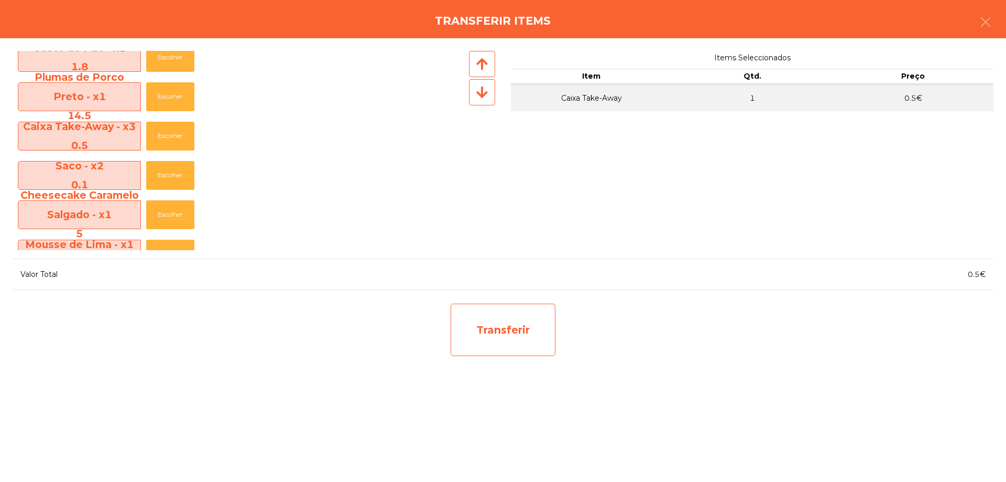
click at [496, 340] on div "Transferir" at bounding box center [503, 330] width 105 height 52
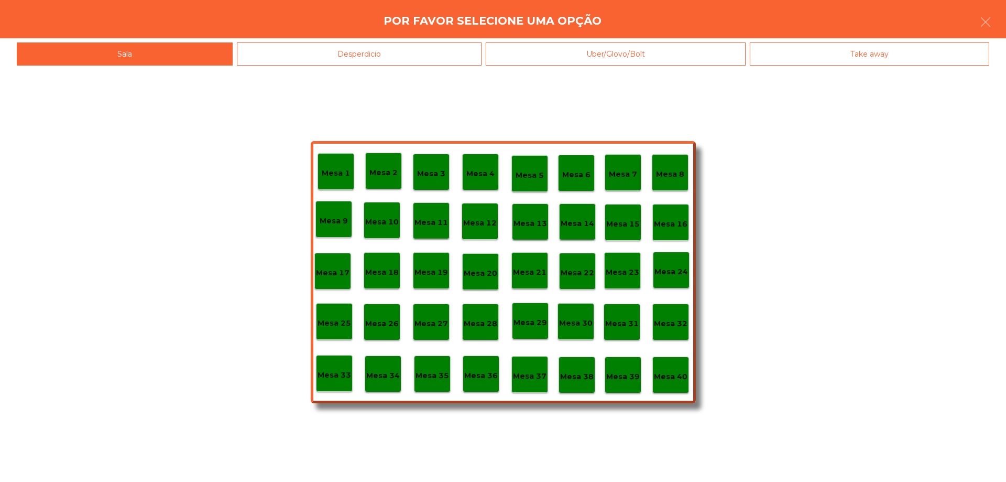
click at [567, 370] on div "Mesa 38" at bounding box center [577, 374] width 34 height 16
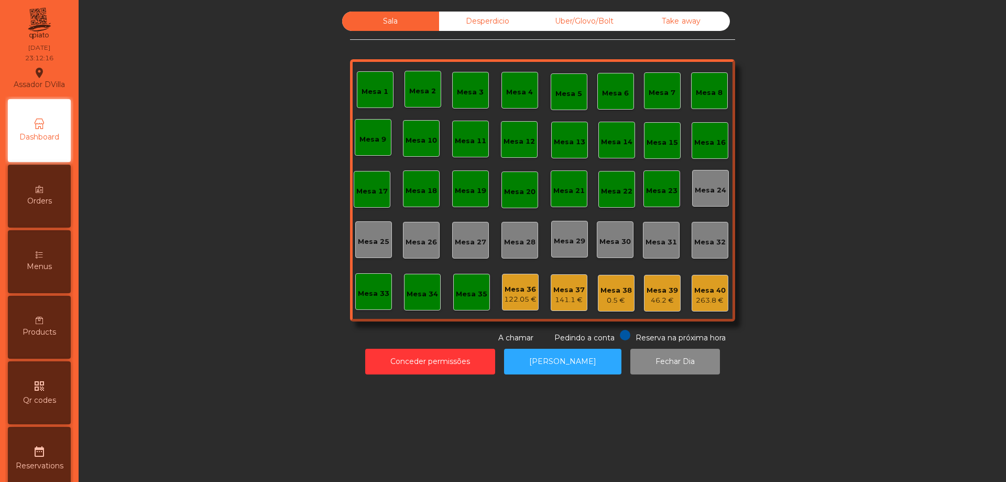
click at [715, 288] on div "Mesa 40" at bounding box center [710, 290] width 31 height 10
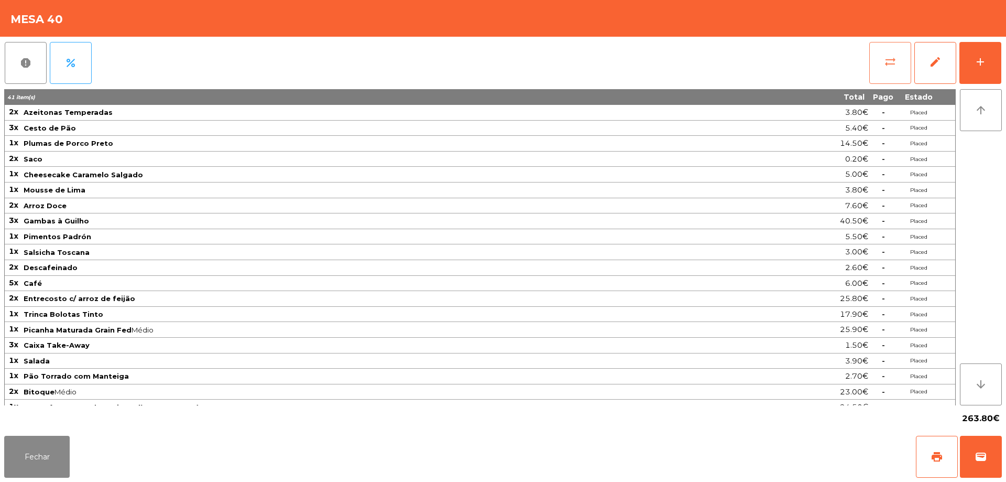
click at [878, 66] on button "sync_alt" at bounding box center [891, 63] width 42 height 42
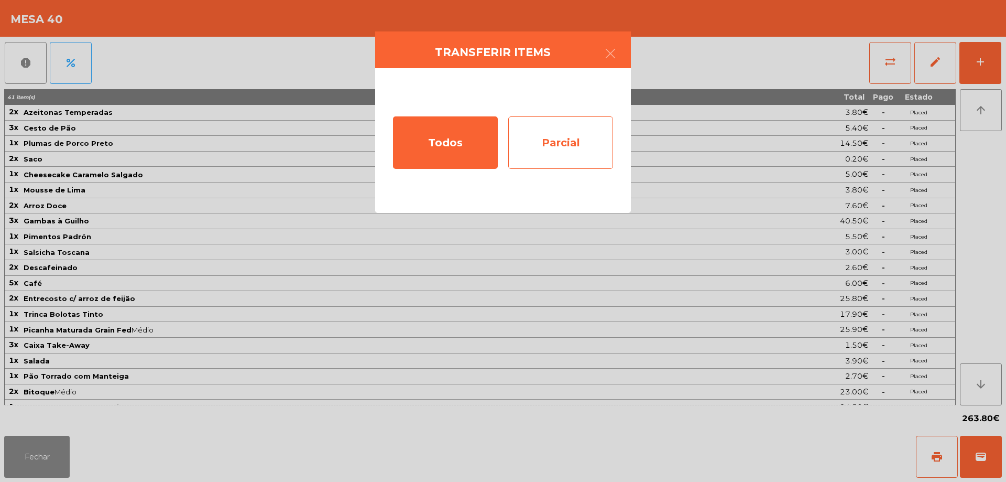
click at [590, 146] on div "Parcial" at bounding box center [560, 142] width 105 height 52
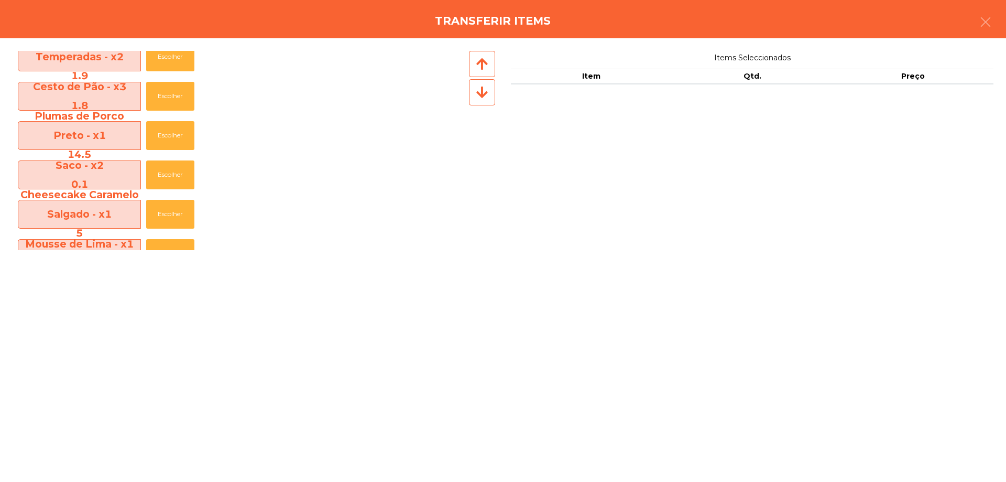
scroll to position [0, 0]
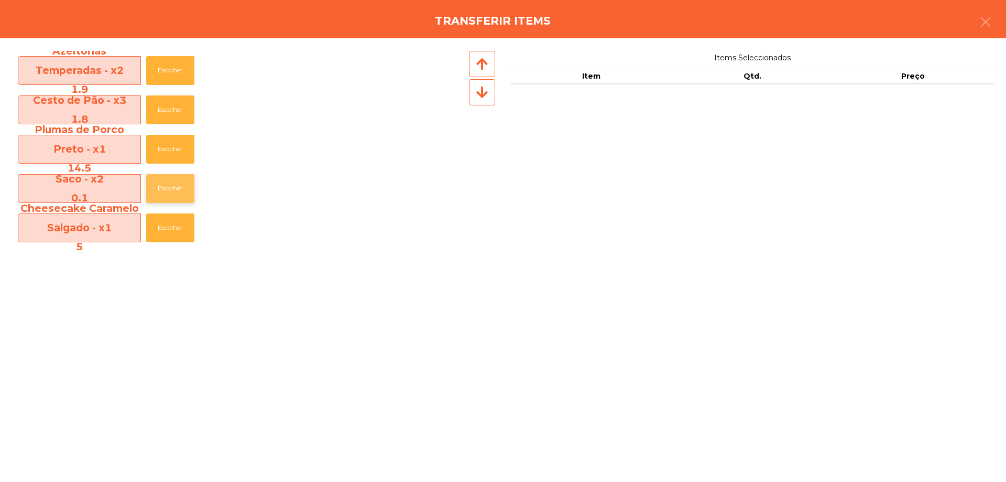
click at [180, 191] on button "Escolher" at bounding box center [170, 188] width 48 height 29
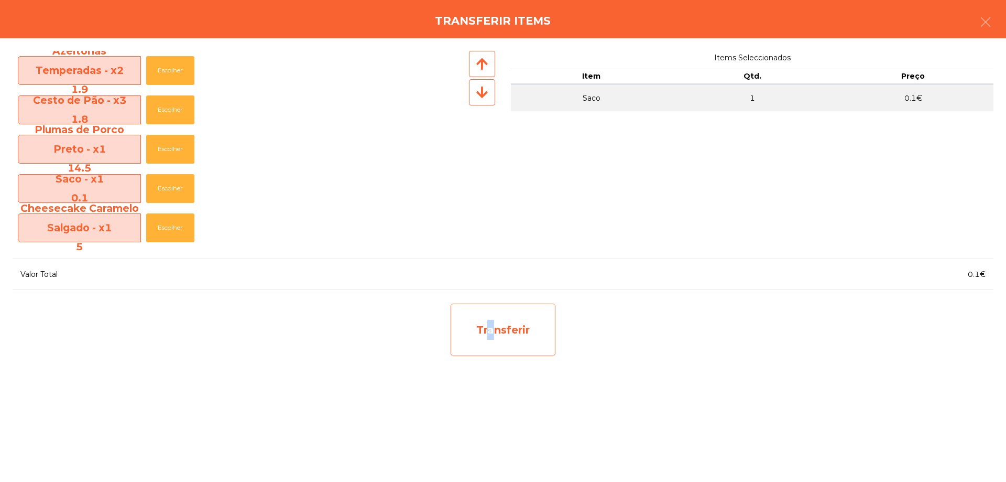
click at [485, 328] on div "Transferir" at bounding box center [503, 330] width 105 height 52
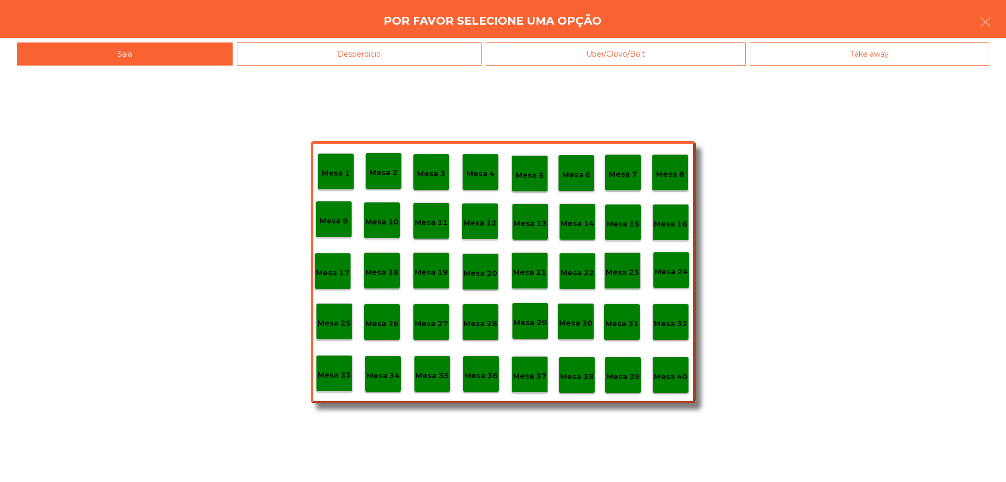
click at [582, 376] on p "Mesa 38" at bounding box center [577, 377] width 34 height 12
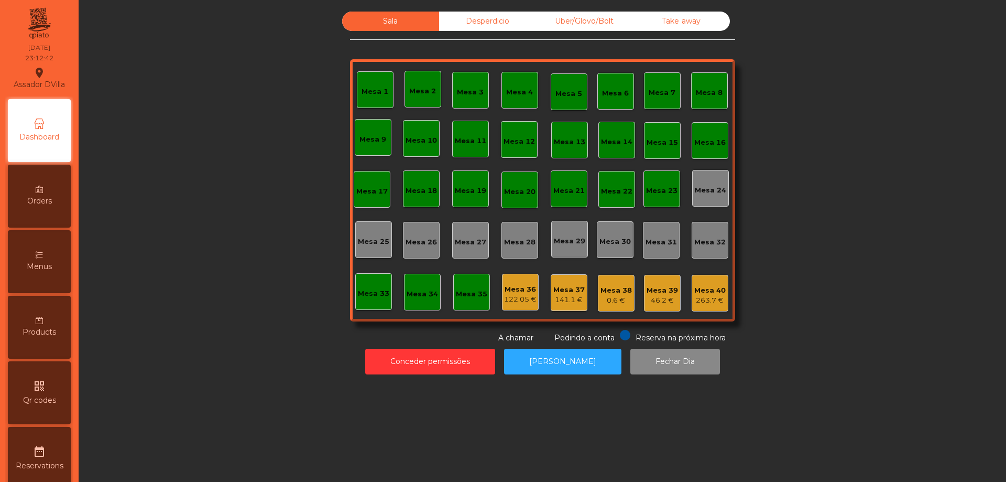
click at [657, 304] on div "46.2 €" at bounding box center [662, 300] width 31 height 10
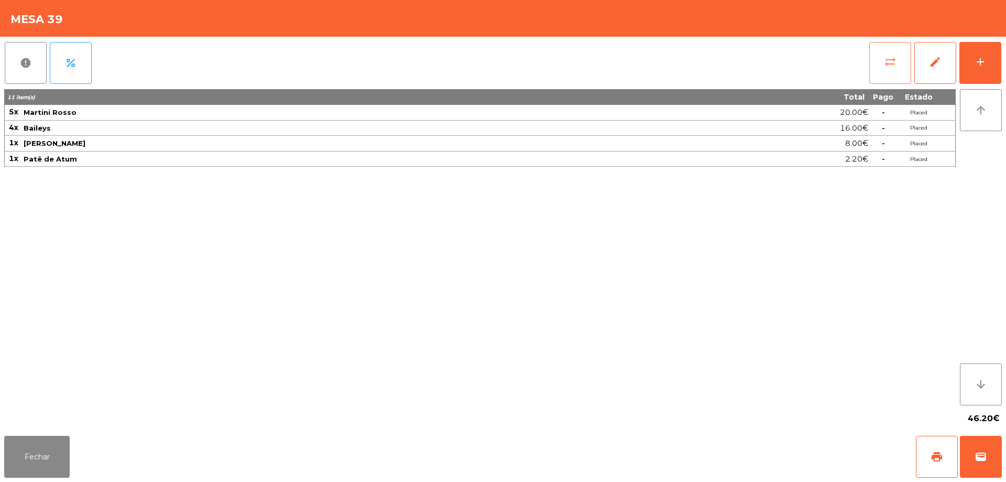
click at [874, 76] on button "sync_alt" at bounding box center [891, 63] width 42 height 42
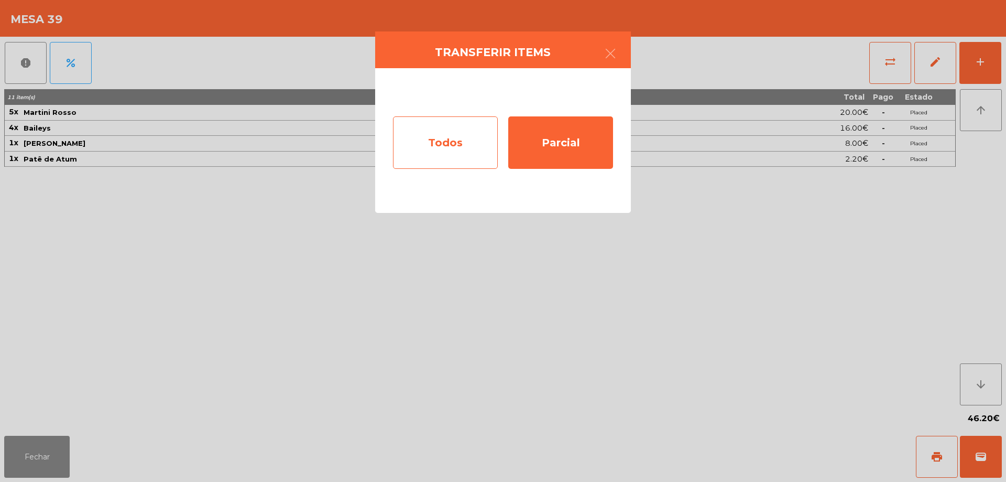
click at [479, 159] on div "Todos" at bounding box center [445, 142] width 105 height 52
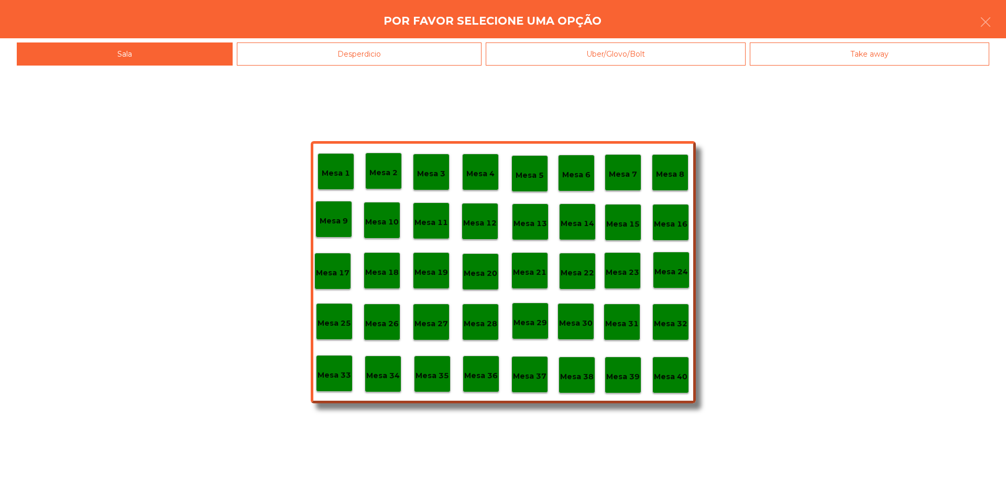
click at [481, 382] on div "Mesa 36" at bounding box center [481, 373] width 37 height 37
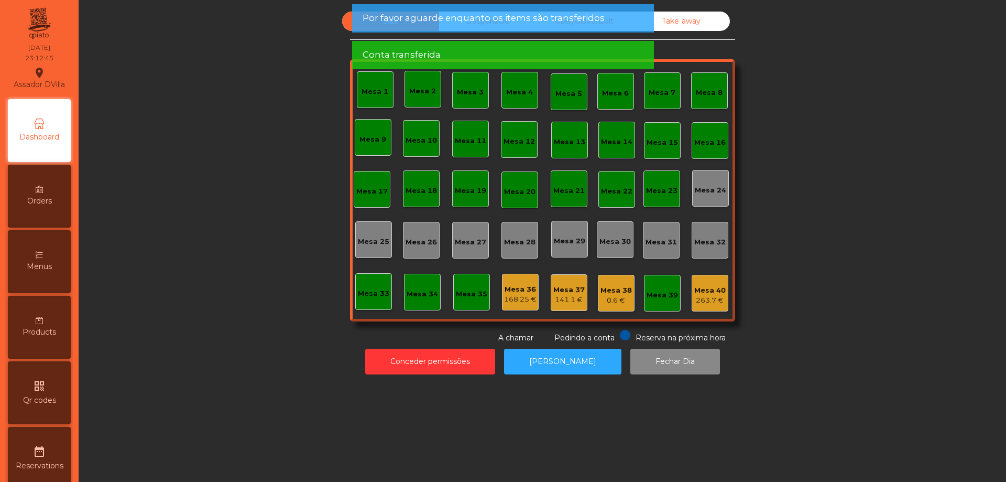
click at [569, 307] on div "Mesa 37 141.1 €" at bounding box center [569, 292] width 37 height 37
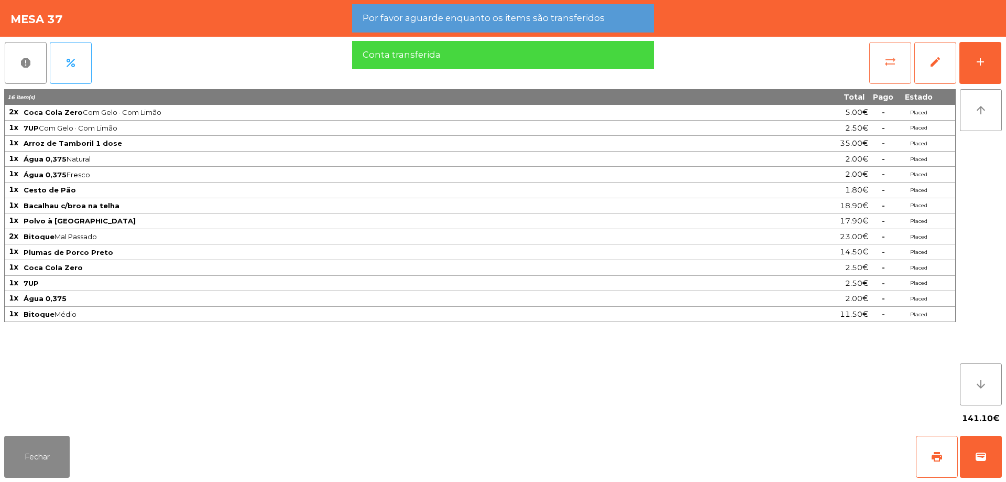
click at [883, 67] on button "sync_alt" at bounding box center [891, 63] width 42 height 42
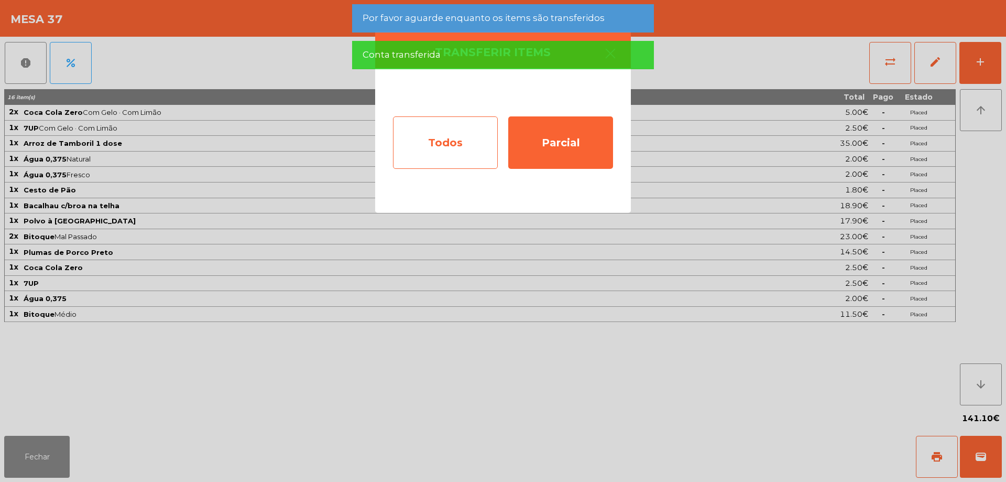
click at [468, 140] on div "Todos" at bounding box center [445, 142] width 105 height 52
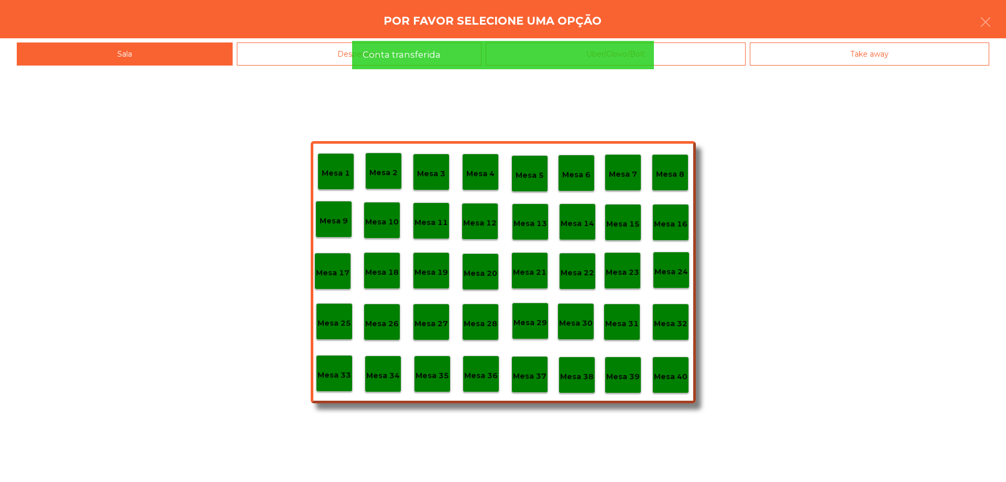
click at [494, 370] on p "Mesa 36" at bounding box center [481, 376] width 34 height 12
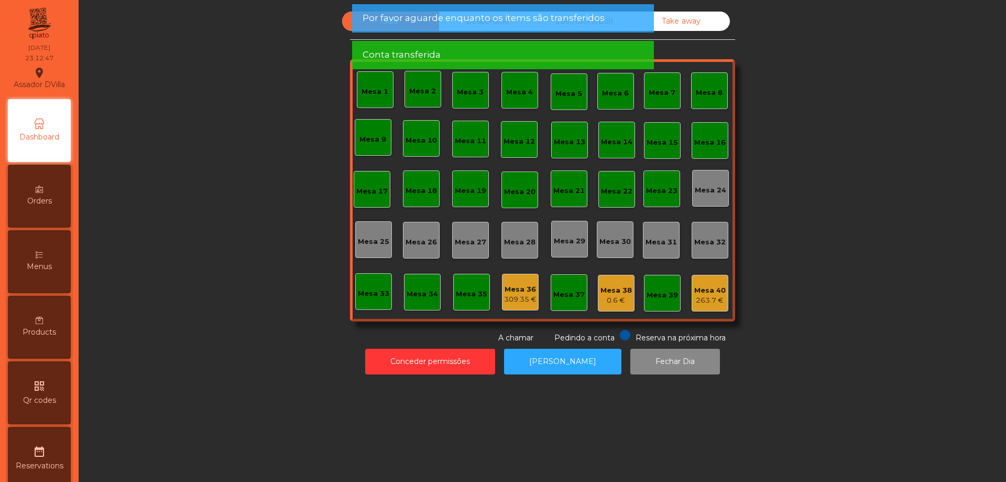
click at [626, 299] on div "0.6 €" at bounding box center [616, 300] width 31 height 10
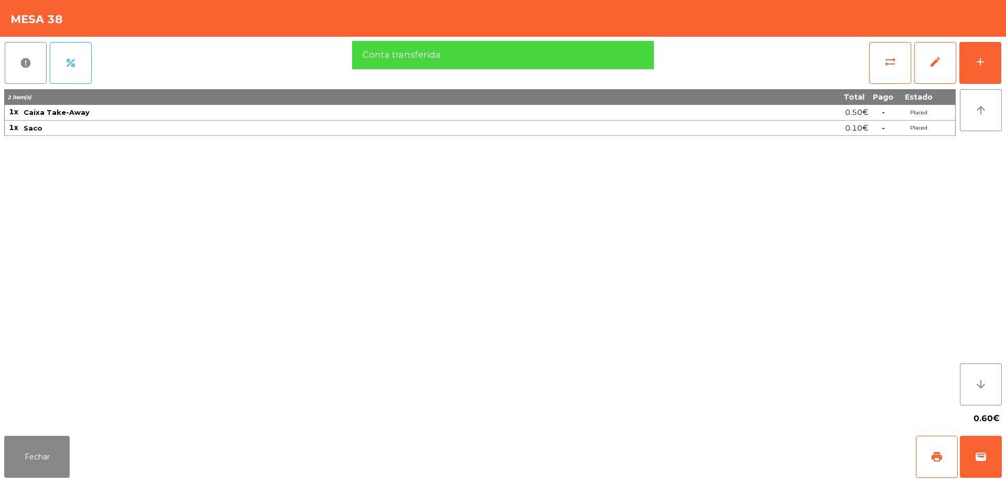
click at [863, 80] on div "report percent sync_alt edit add" at bounding box center [503, 63] width 998 height 52
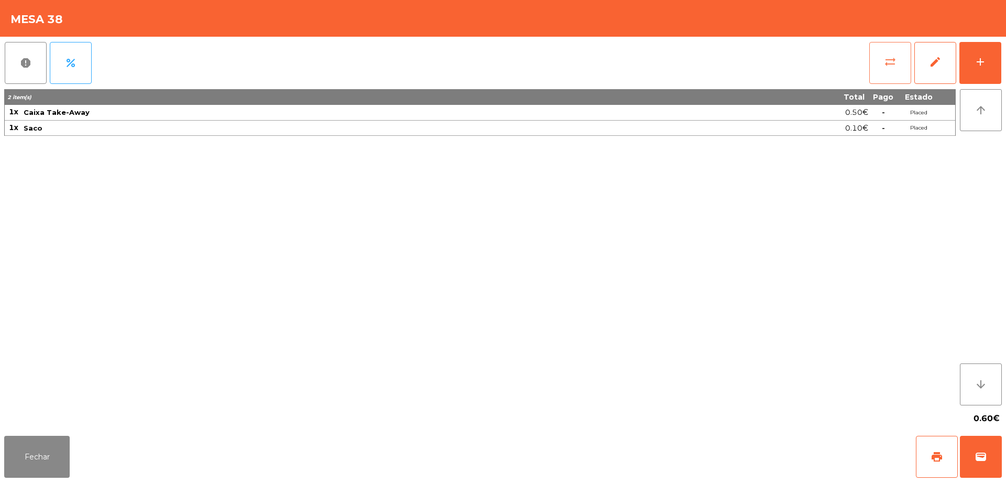
click at [876, 68] on button "sync_alt" at bounding box center [891, 63] width 42 height 42
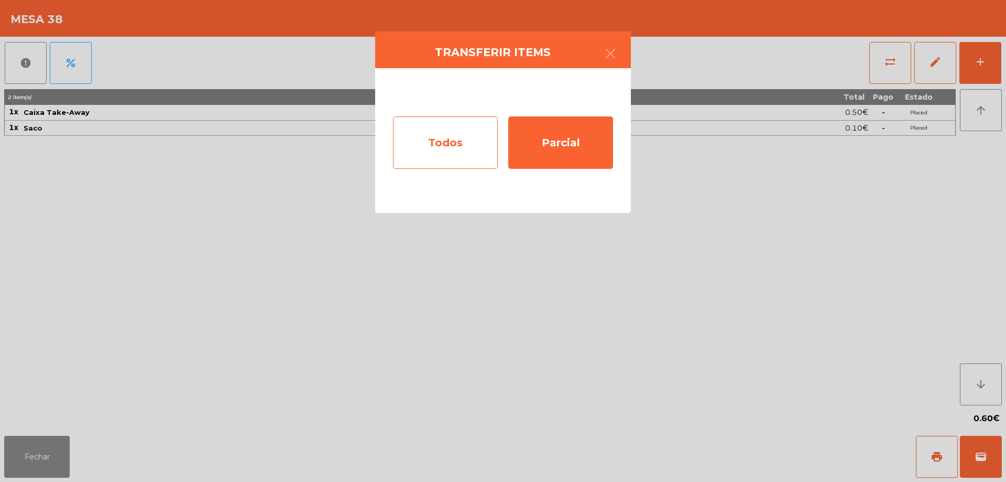
click at [455, 141] on div "Todos" at bounding box center [445, 142] width 105 height 52
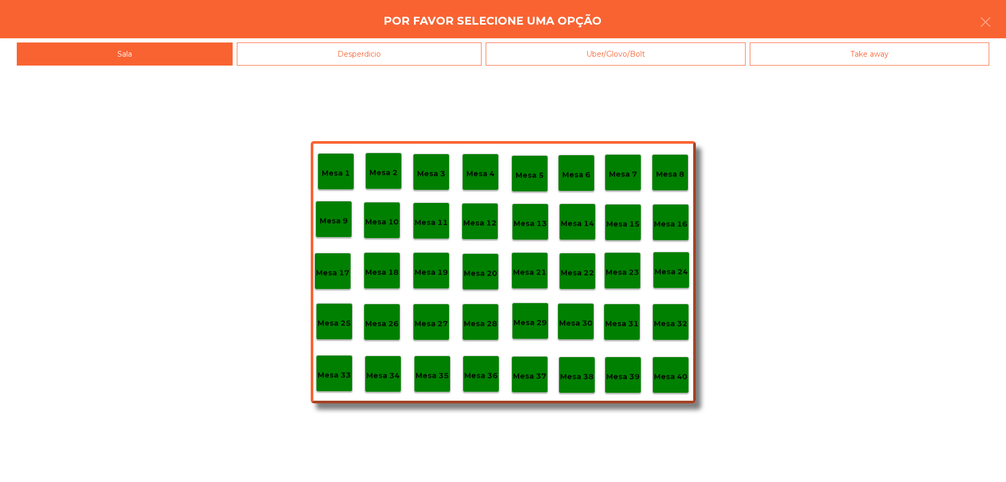
click at [529, 371] on p "Mesa 37" at bounding box center [530, 376] width 34 height 12
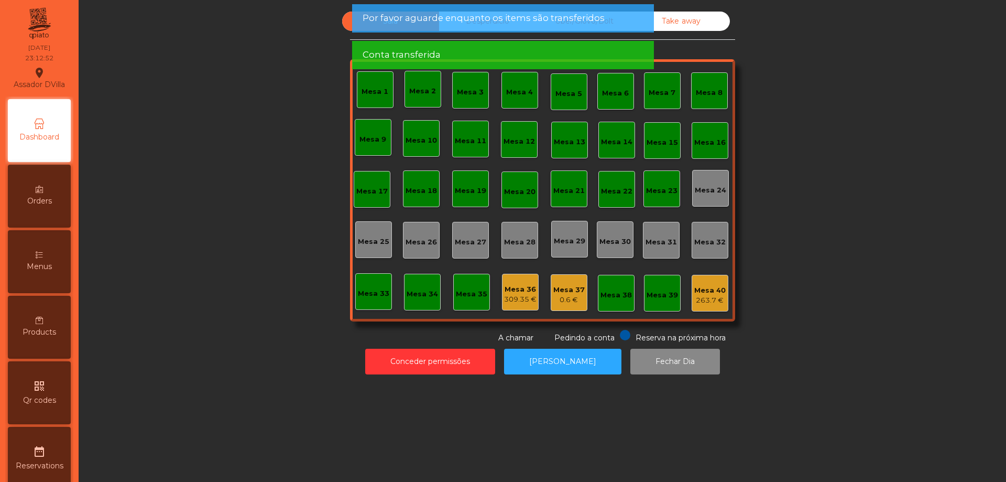
click at [522, 301] on div "309.35 €" at bounding box center [520, 299] width 33 height 10
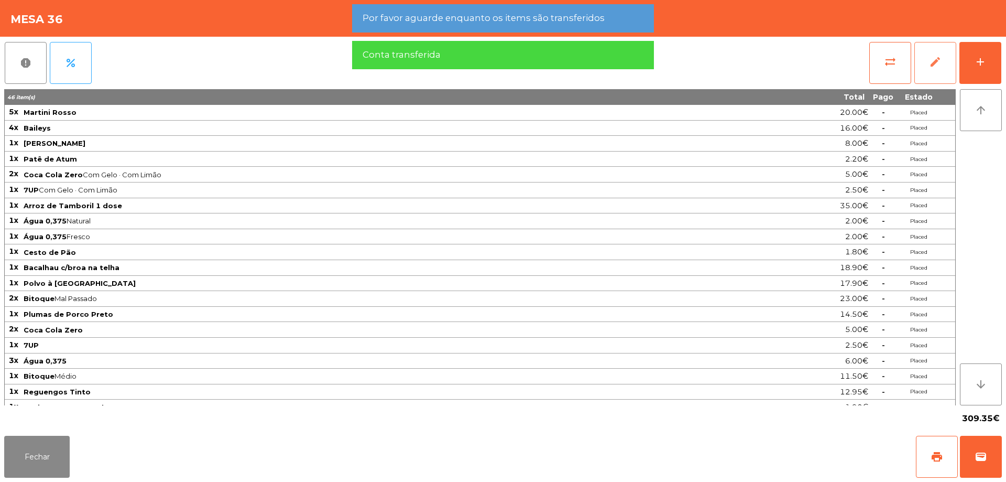
click at [919, 73] on button "edit" at bounding box center [936, 63] width 42 height 42
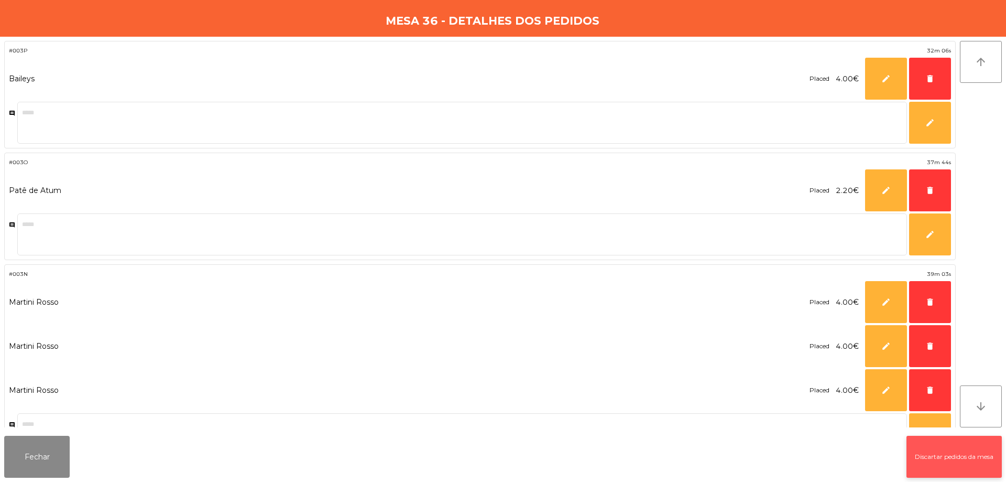
click at [913, 454] on button "Discartar pedidos da mesa" at bounding box center [954, 457] width 95 height 42
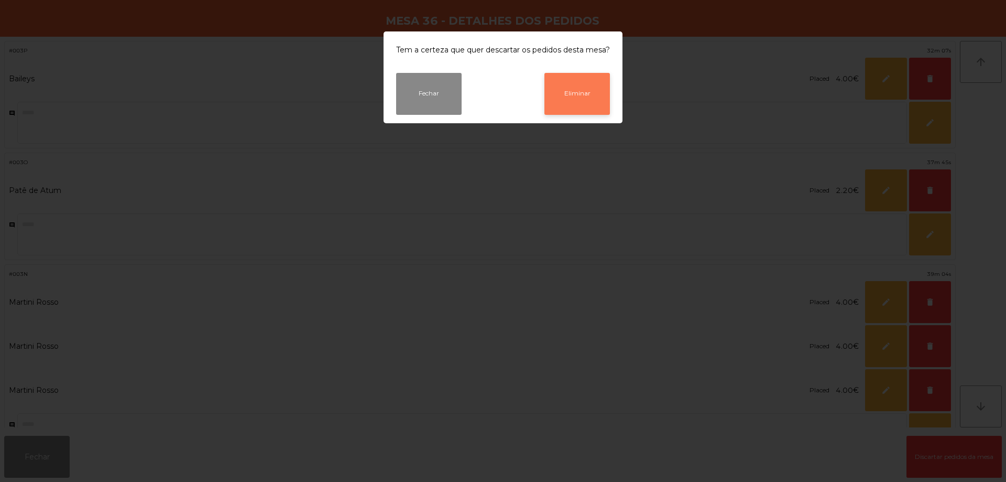
click at [594, 103] on button "Eliminar" at bounding box center [578, 94] width 66 height 42
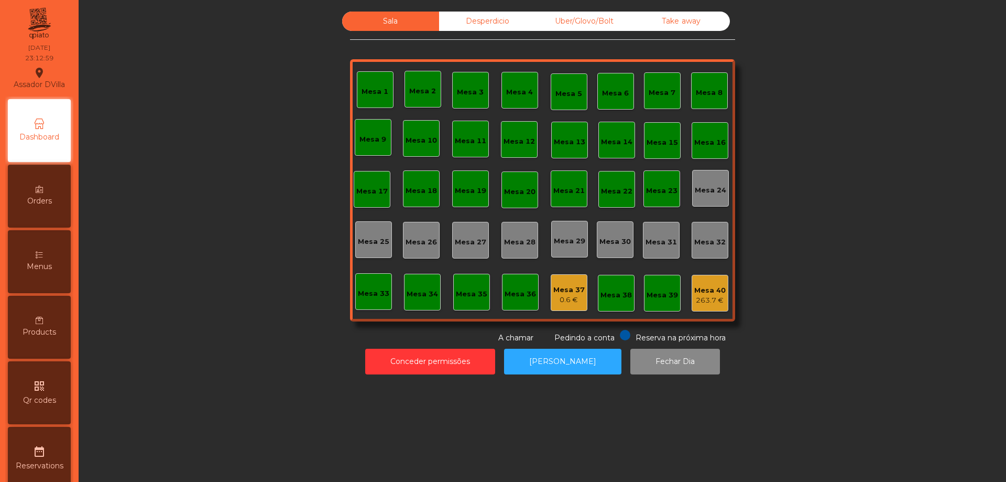
click at [568, 297] on div "0.6 €" at bounding box center [569, 300] width 31 height 10
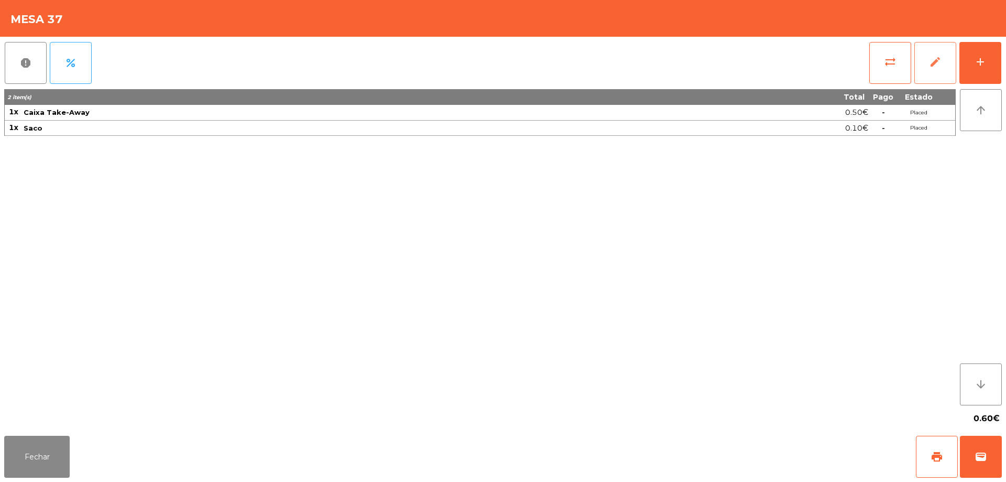
click at [930, 58] on span "edit" at bounding box center [935, 62] width 13 height 13
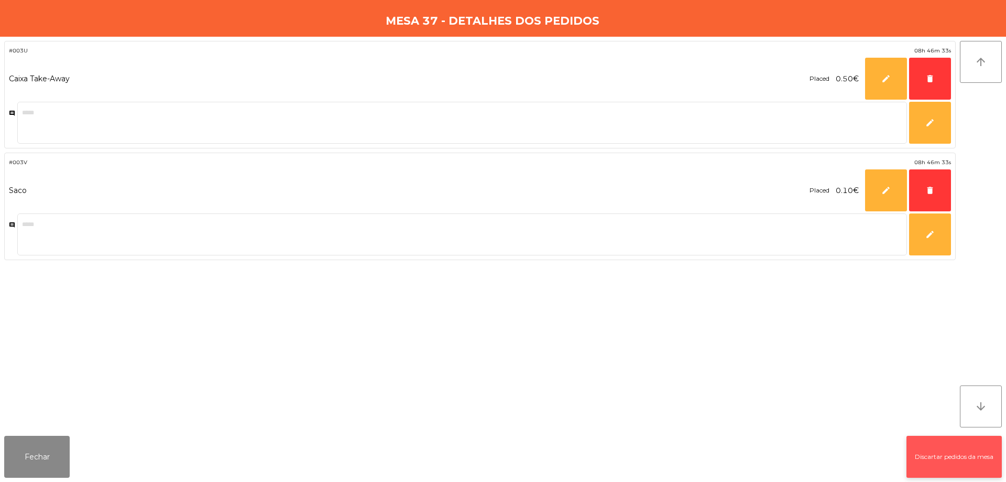
click at [910, 442] on button "Discartar pedidos da mesa" at bounding box center [954, 457] width 95 height 42
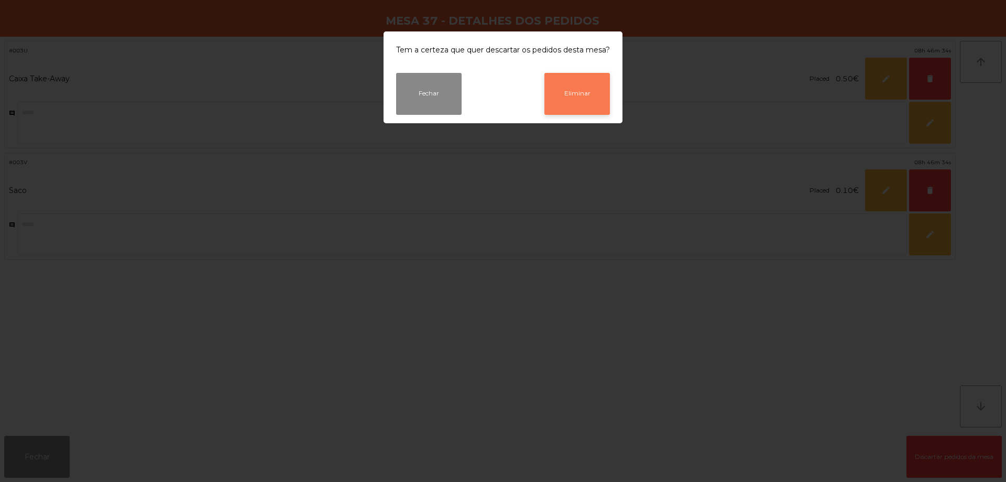
click at [570, 88] on button "Eliminar" at bounding box center [578, 94] width 66 height 42
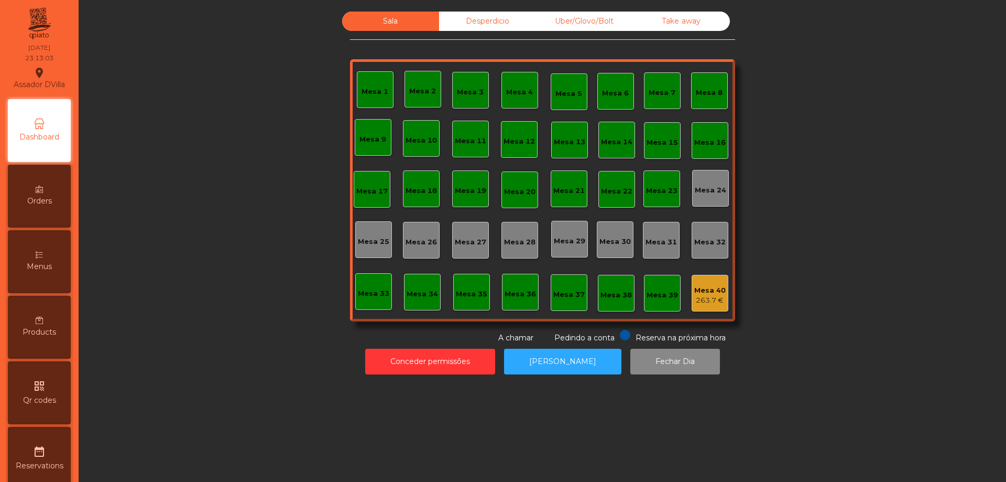
click at [709, 296] on div "263.7 €" at bounding box center [710, 300] width 31 height 10
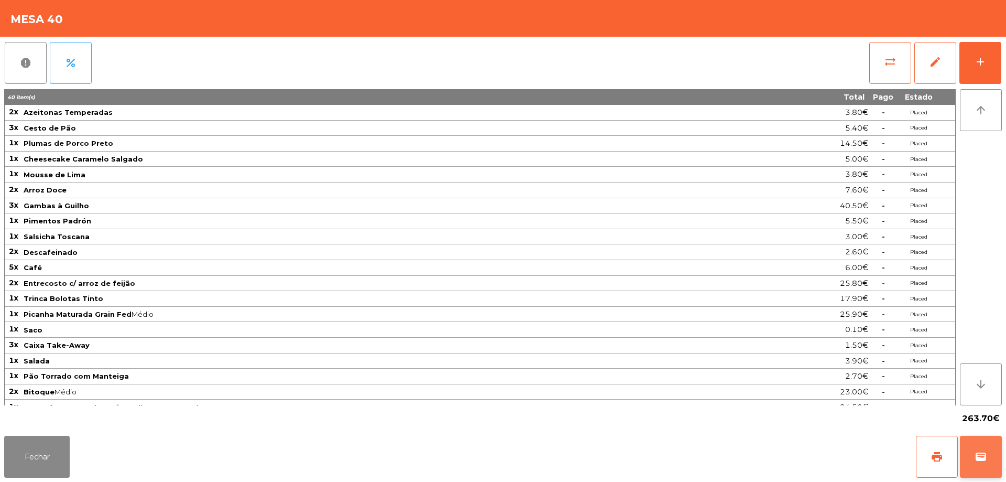
click at [977, 442] on button "wallet" at bounding box center [981, 457] width 42 height 42
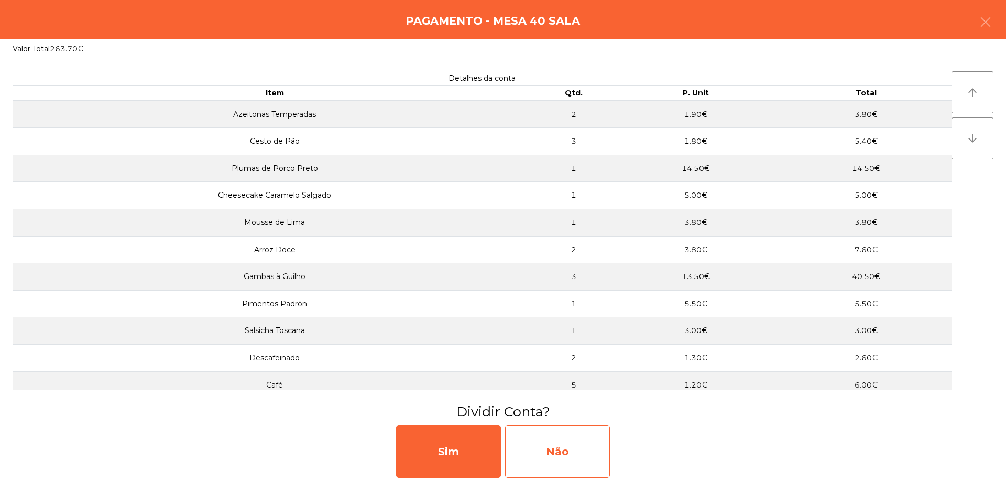
click at [547, 427] on div "Não" at bounding box center [557, 451] width 105 height 52
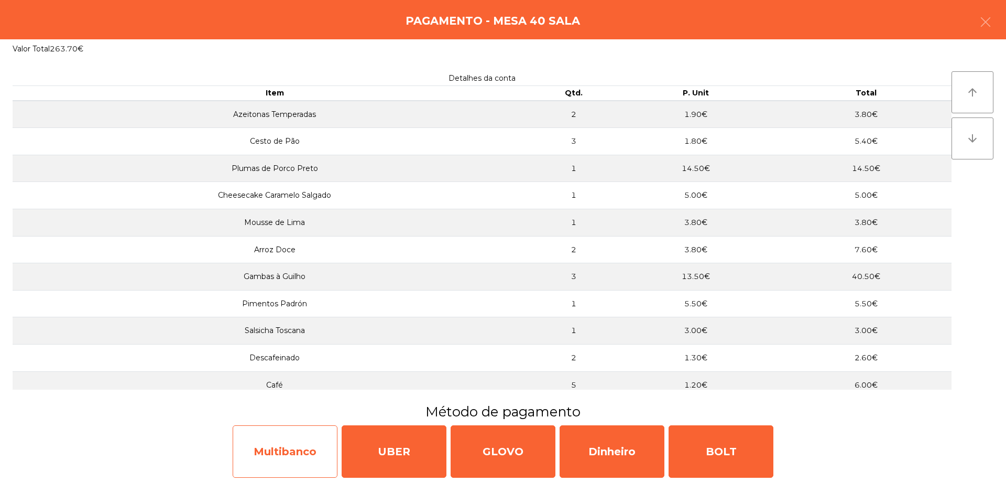
click at [289, 456] on div "Multibanco" at bounding box center [285, 451] width 105 height 52
select select "**"
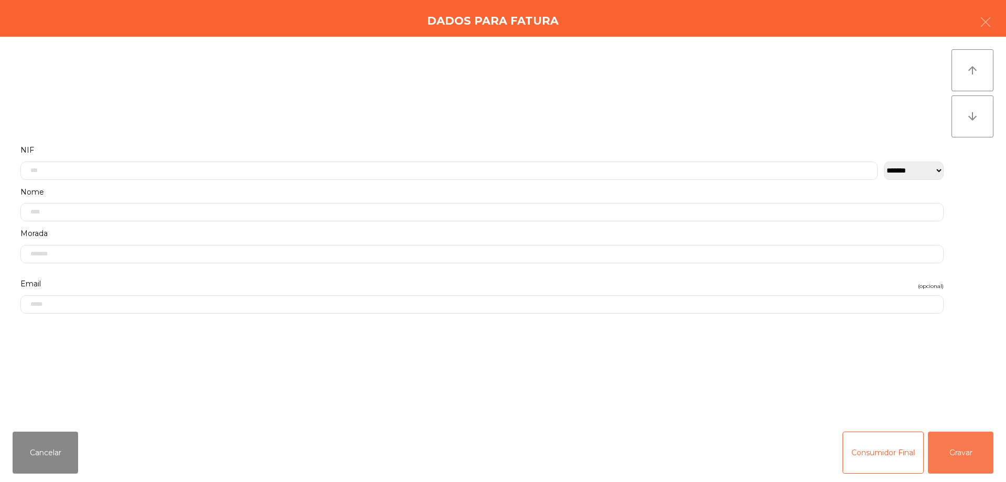
drag, startPoint x: 956, startPoint y: 446, endPoint x: 662, endPoint y: 425, distance: 294.8
click at [955, 446] on button "Gravar" at bounding box center [961, 452] width 66 height 42
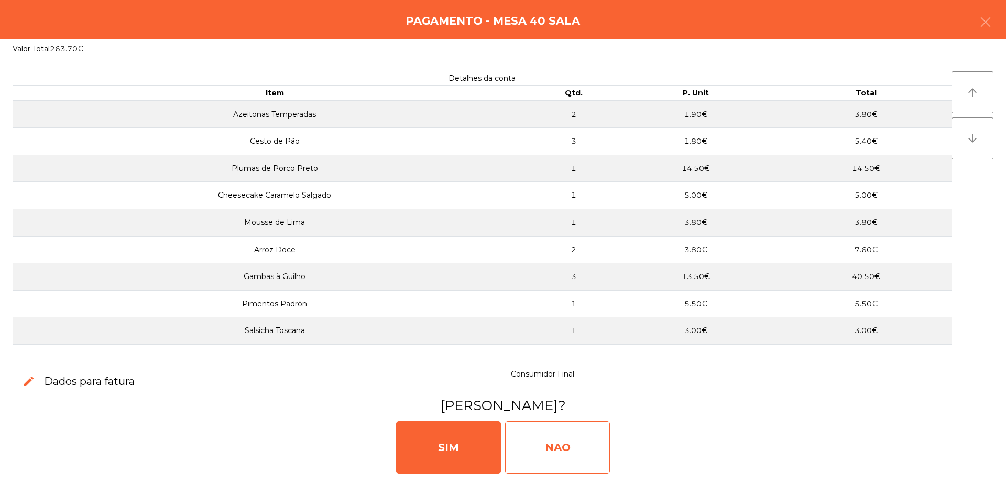
click at [506, 440] on div "NAO" at bounding box center [557, 447] width 105 height 52
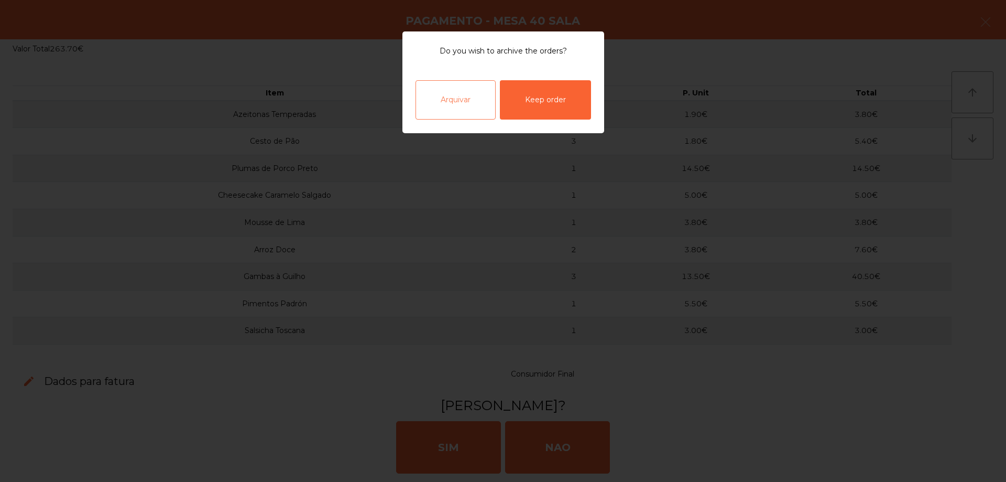
click at [456, 108] on div "Arquivar" at bounding box center [456, 99] width 80 height 39
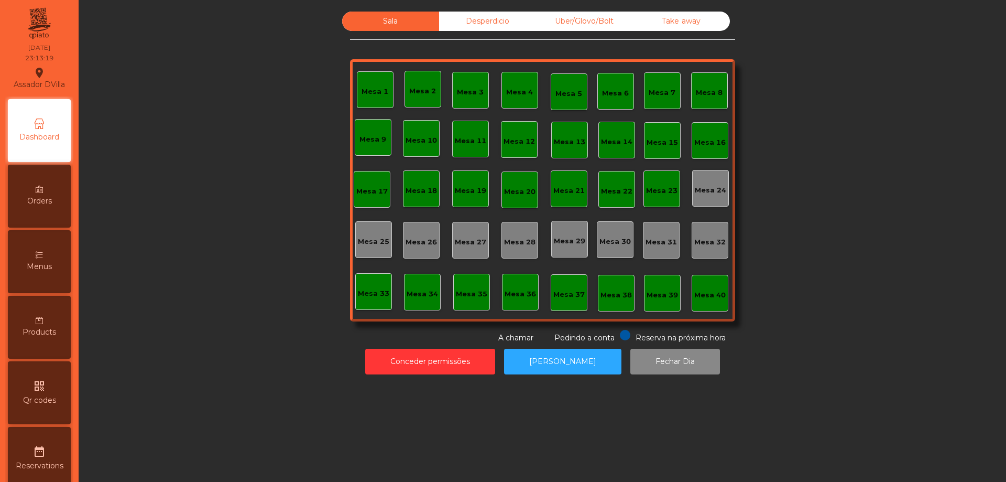
click at [482, 18] on div "Desperdicio" at bounding box center [487, 21] width 97 height 19
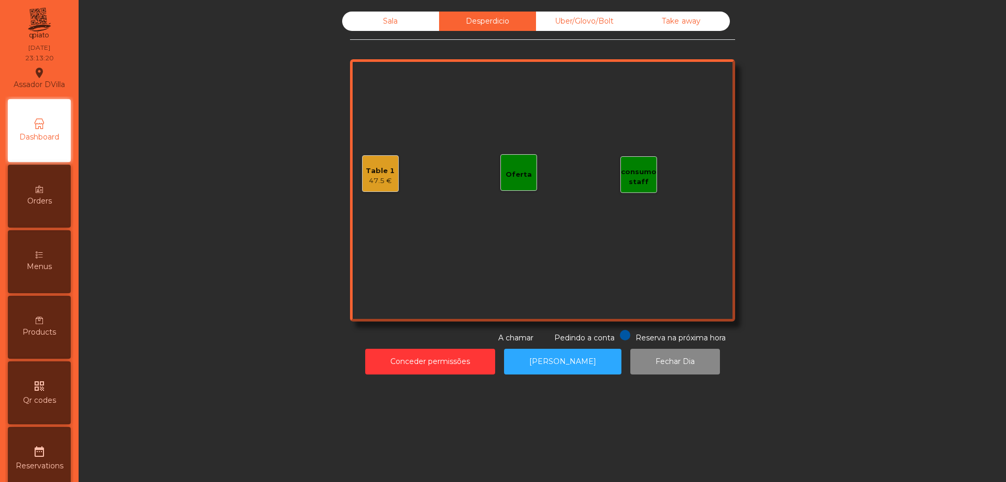
click at [373, 187] on div "Table 1 47.5 €" at bounding box center [380, 173] width 37 height 37
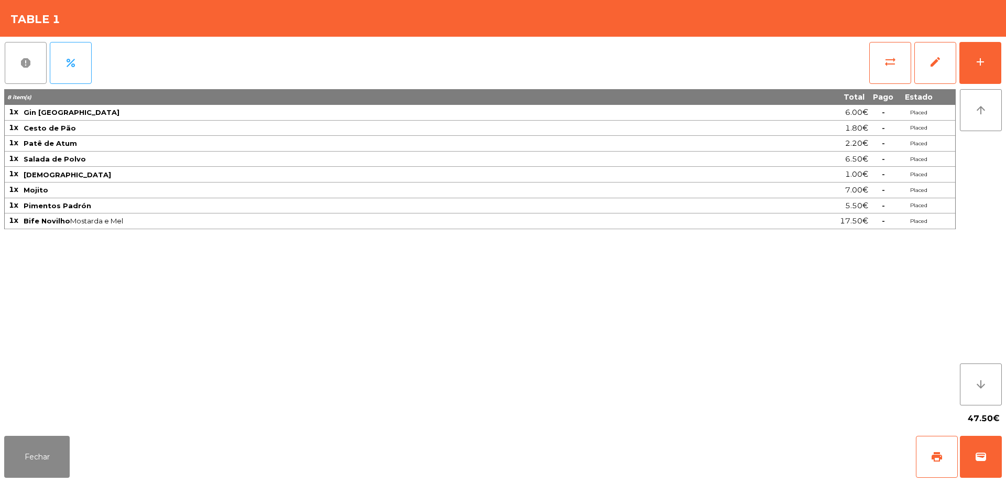
click at [35, 63] on button "report" at bounding box center [26, 63] width 42 height 42
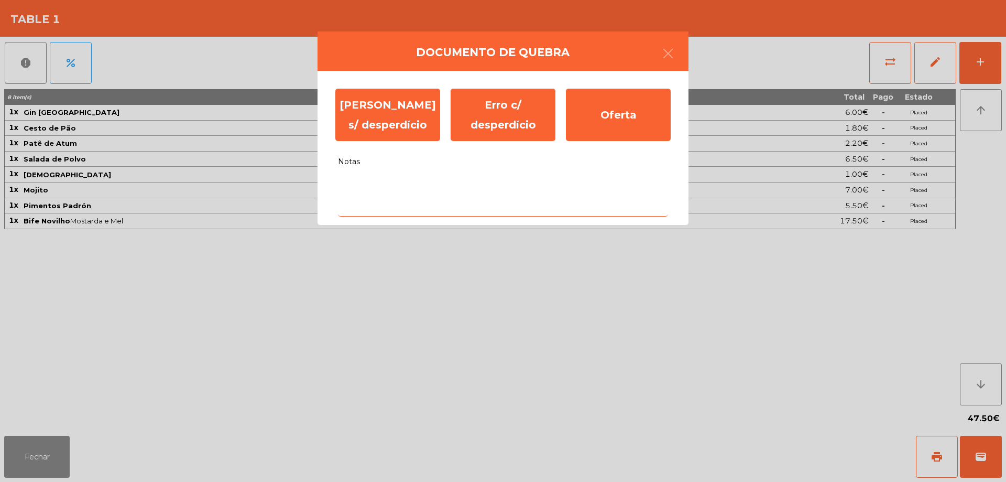
click at [405, 207] on textarea "Notas" at bounding box center [503, 195] width 330 height 44
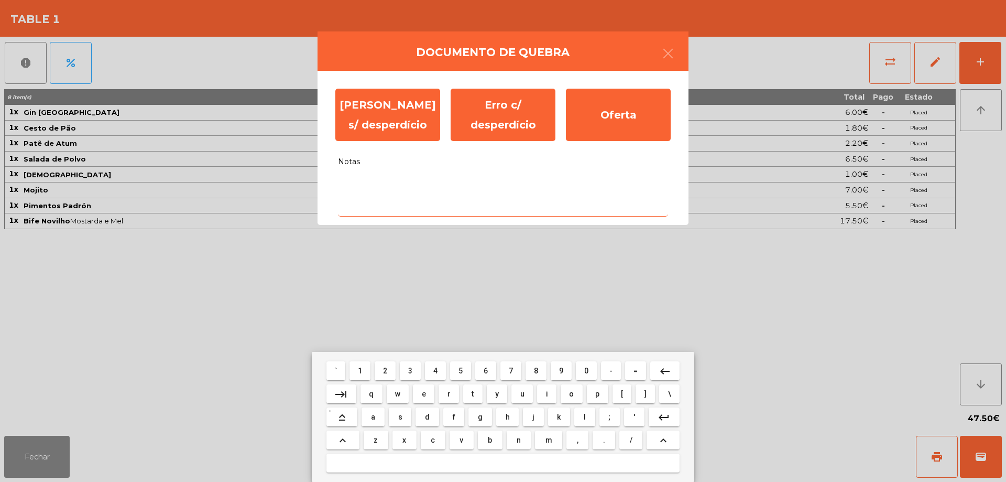
click at [465, 426] on mat-keyboard-key "f" at bounding box center [453, 416] width 25 height 23
click at [454, 418] on span "f" at bounding box center [454, 417] width 3 height 8
type textarea "*"
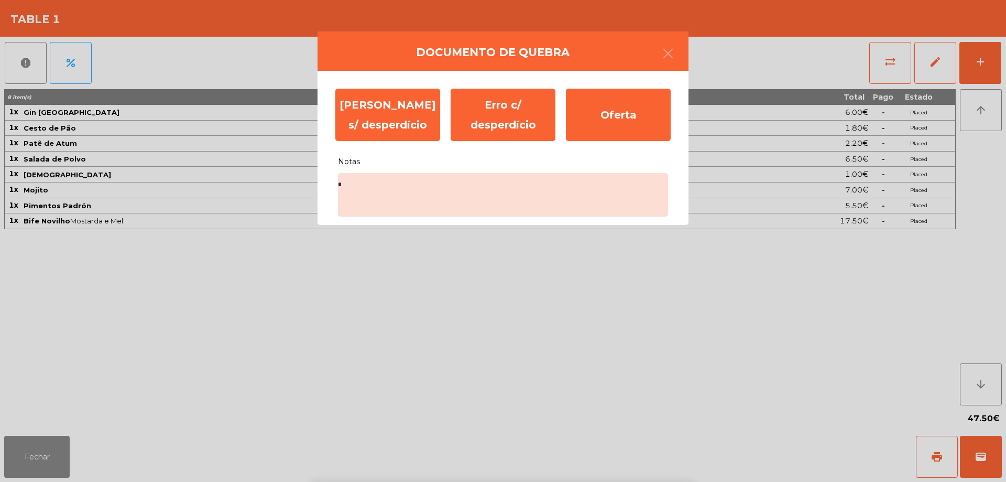
click at [383, 81] on div "[PERSON_NAME] s/ desperdício Erro c/ desperdício Oferta Notas *" at bounding box center [503, 148] width 371 height 154
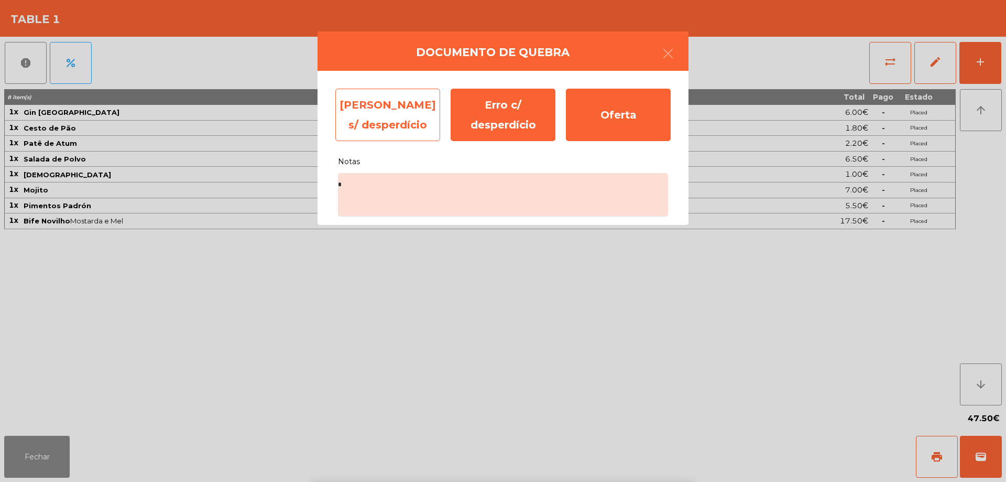
click at [385, 96] on div "[PERSON_NAME] s/ desperdício" at bounding box center [387, 115] width 105 height 52
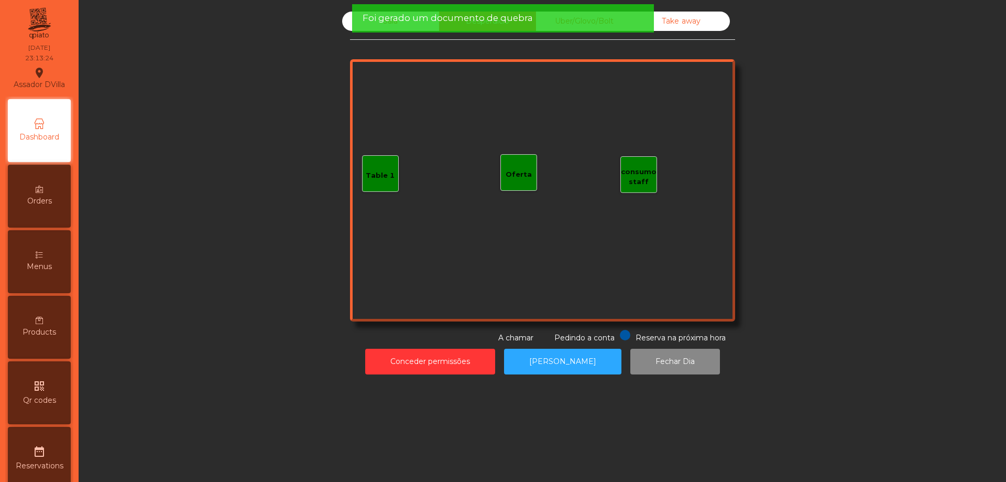
click at [601, 24] on div "Foi gerado um documento de quebra" at bounding box center [503, 18] width 281 height 13
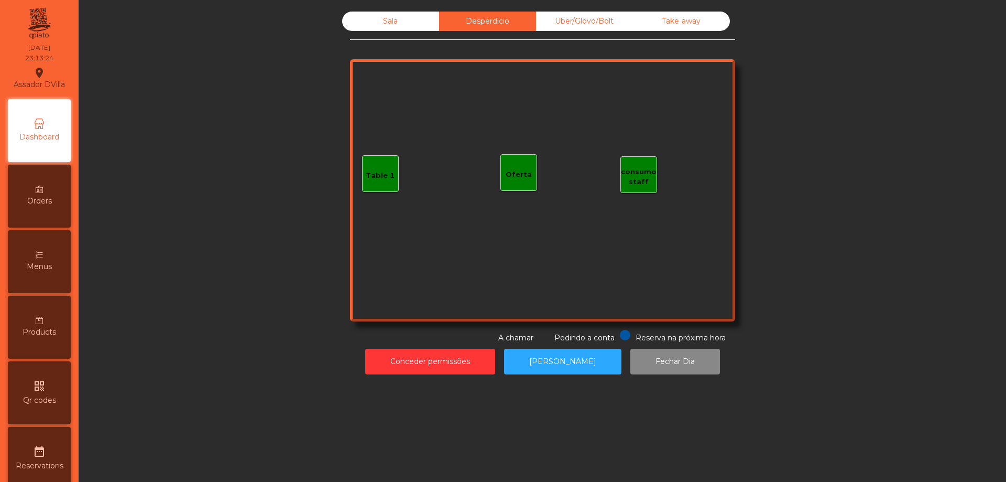
click at [661, 27] on div "Take away" at bounding box center [681, 21] width 97 height 19
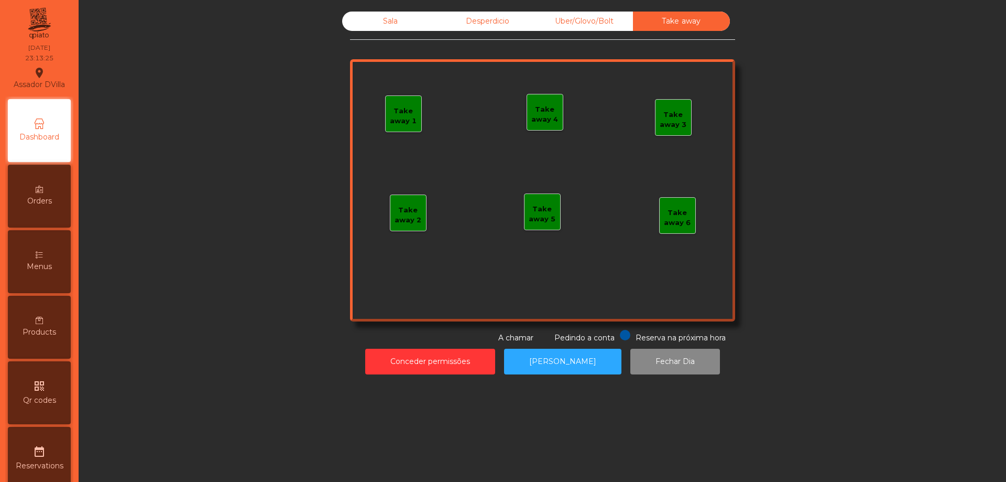
drag, startPoint x: 605, startPoint y: 19, endPoint x: 579, endPoint y: 20, distance: 25.7
click at [605, 19] on div "Uber/Glovo/Bolt" at bounding box center [584, 21] width 97 height 19
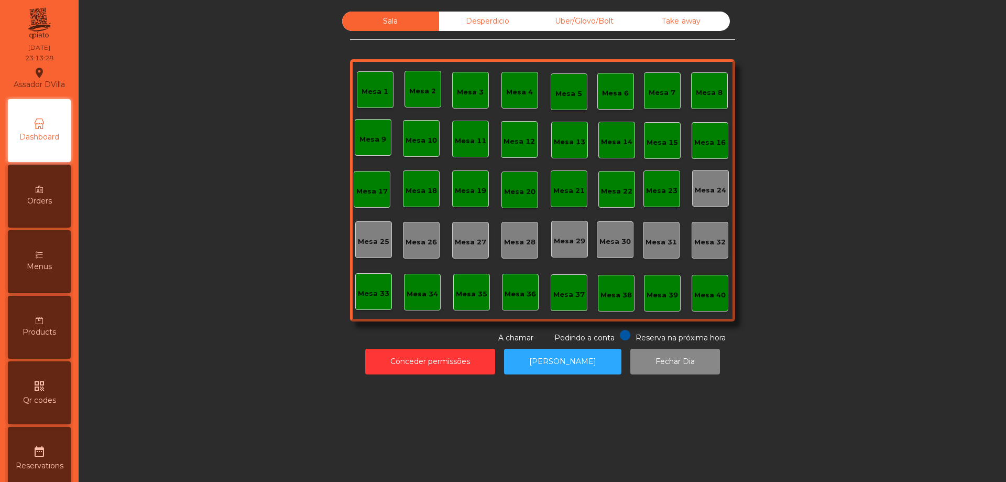
click at [492, 16] on div "Desperdicio" at bounding box center [487, 21] width 97 height 19
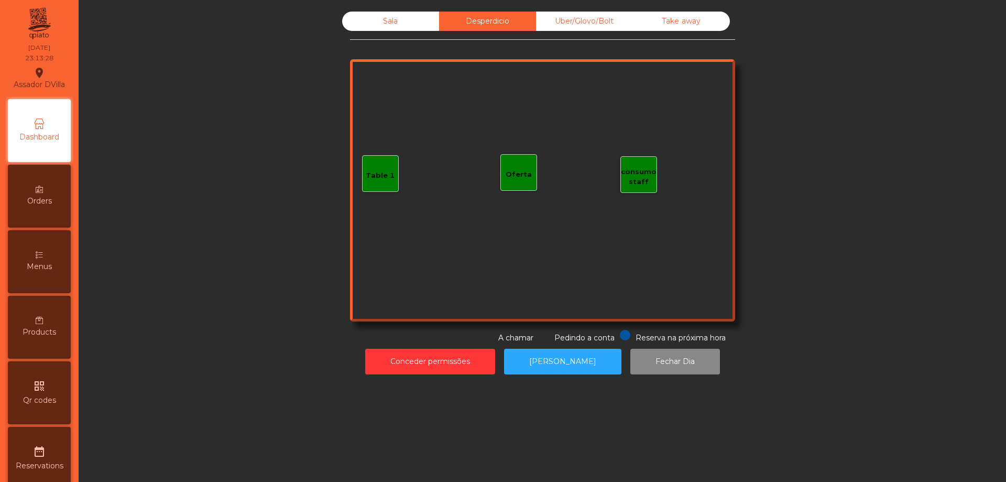
click at [559, 21] on div "Uber/Glovo/Bolt" at bounding box center [584, 21] width 97 height 19
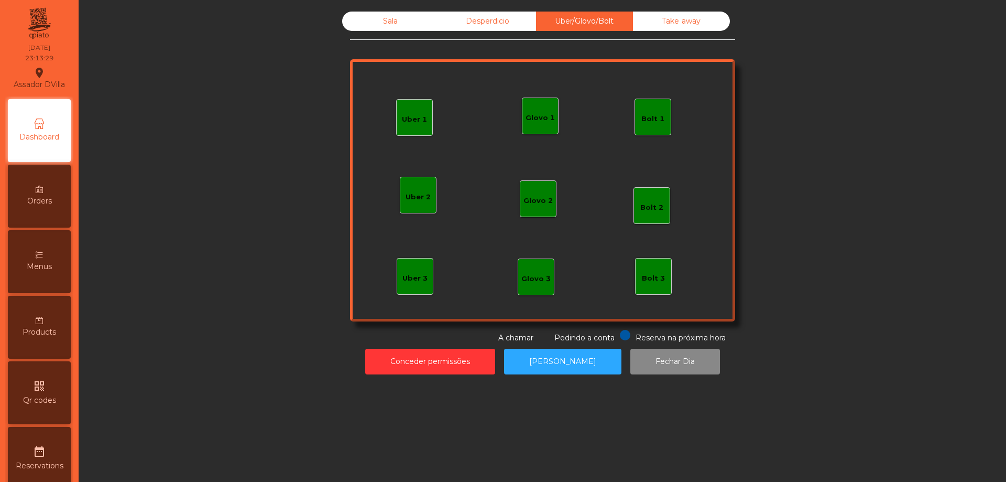
click at [656, 23] on div "Take away" at bounding box center [681, 21] width 97 height 19
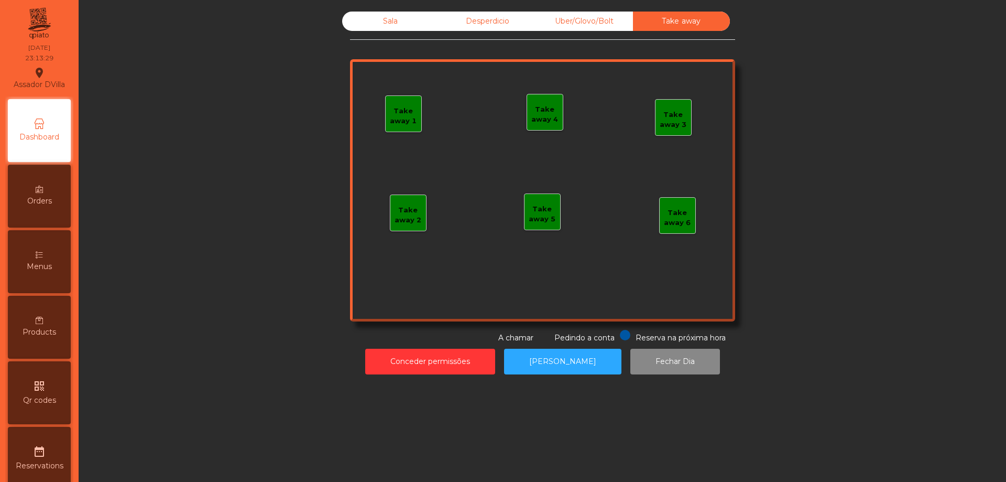
click at [378, 24] on div "Sala" at bounding box center [390, 21] width 97 height 19
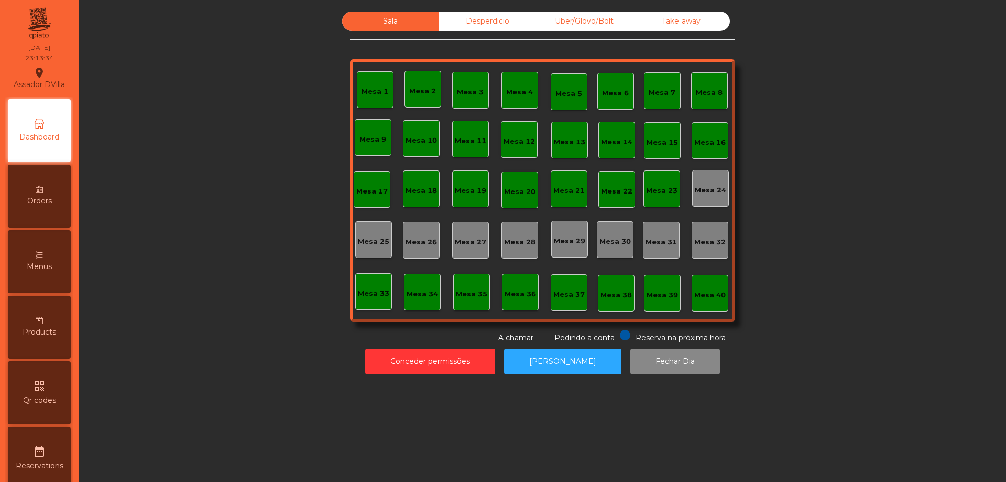
drag, startPoint x: 558, startPoint y: 17, endPoint x: 499, endPoint y: 15, distance: 59.3
click at [556, 17] on div "Uber/Glovo/Bolt" at bounding box center [584, 21] width 97 height 19
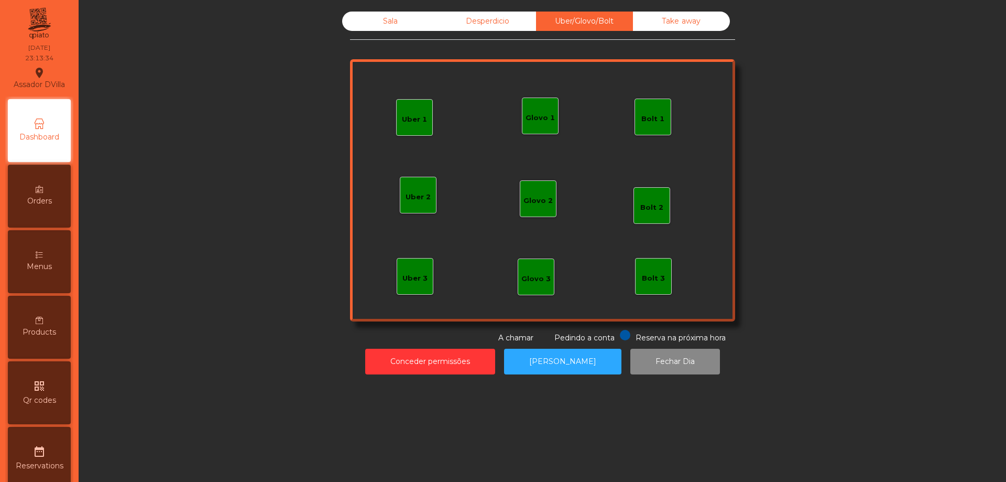
click at [494, 15] on div "Desperdicio" at bounding box center [487, 21] width 97 height 19
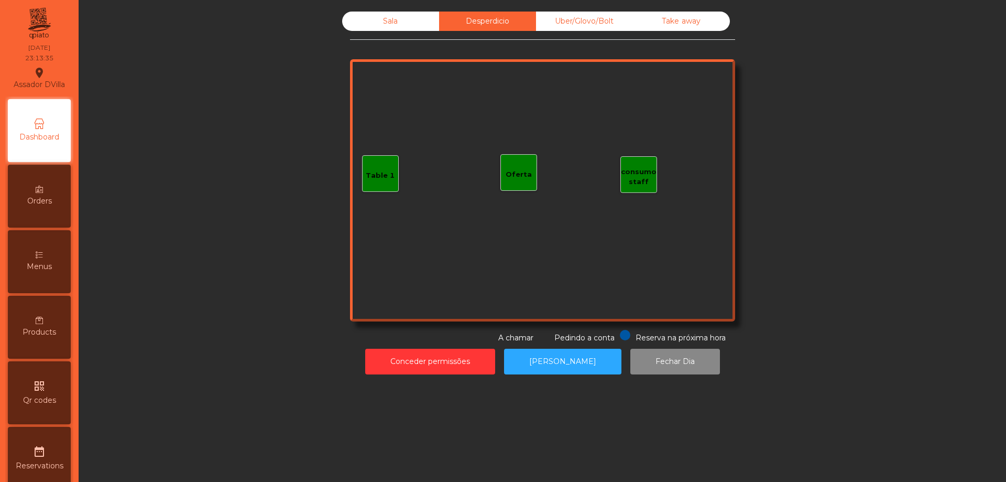
click at [659, 16] on div "Take away" at bounding box center [681, 21] width 97 height 19
